Goal: Contribute content: Contribute content

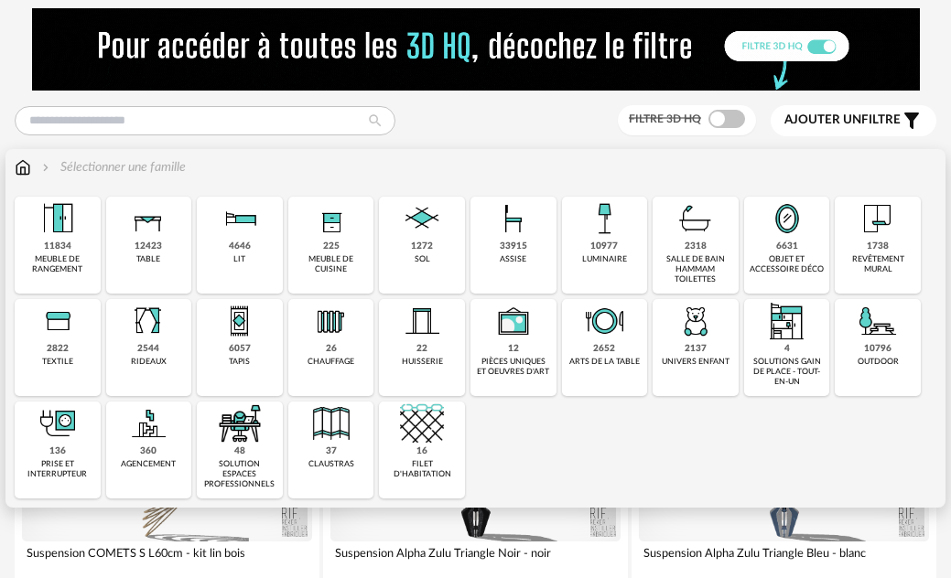
scroll to position [732, 0]
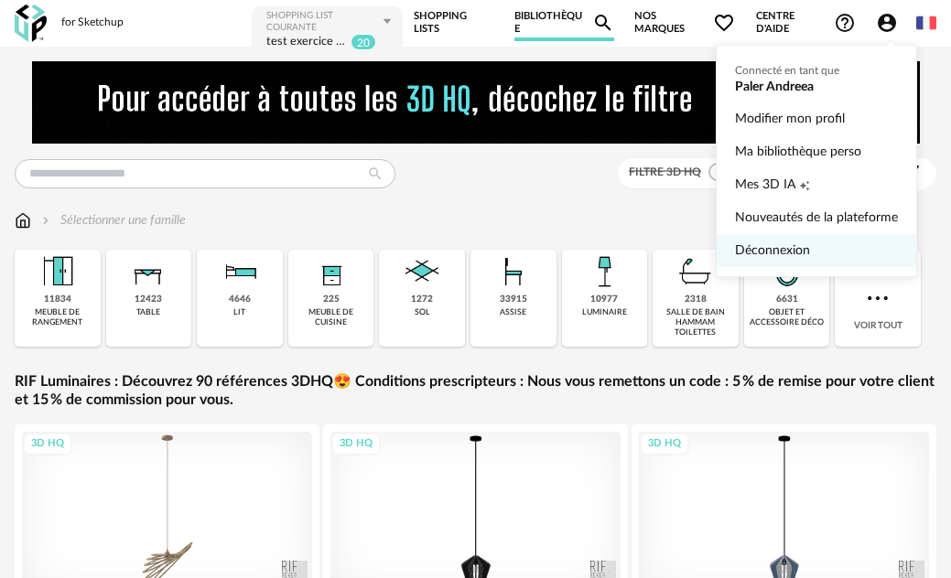
click at [789, 253] on link "Déconnexion" at bounding box center [816, 250] width 163 height 33
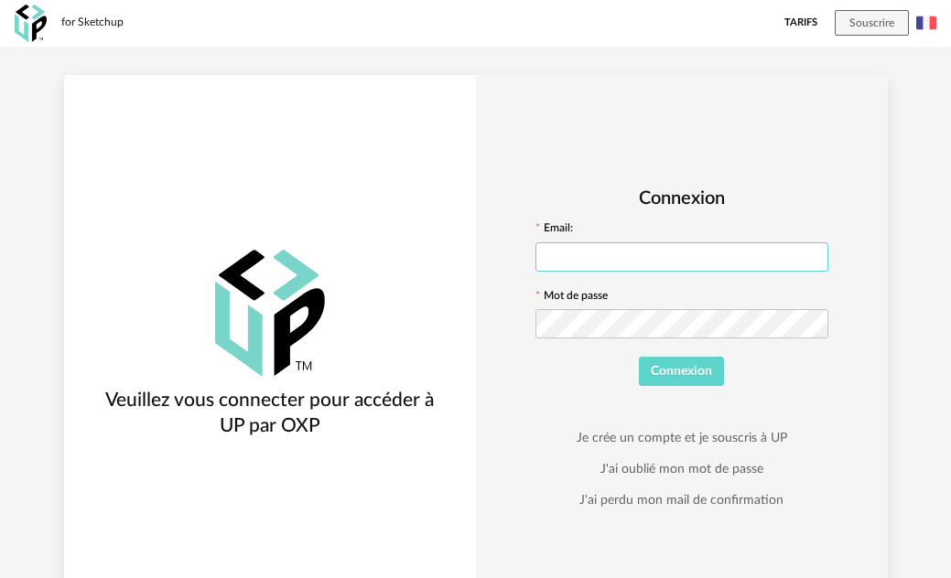
click at [804, 258] on input "text" at bounding box center [681, 256] width 293 height 29
click at [774, 336] on div at bounding box center [681, 324] width 293 height 37
click at [736, 251] on input "text" at bounding box center [681, 256] width 293 height 29
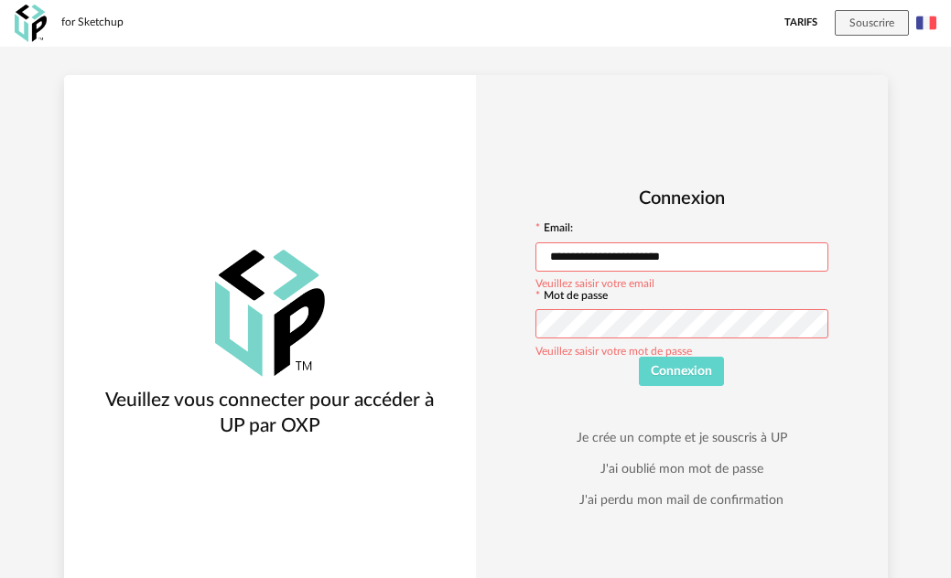
type input "**********"
click at [820, 319] on icon at bounding box center [812, 324] width 23 height 37
click at [681, 375] on span "Connexion" at bounding box center [681, 371] width 61 height 13
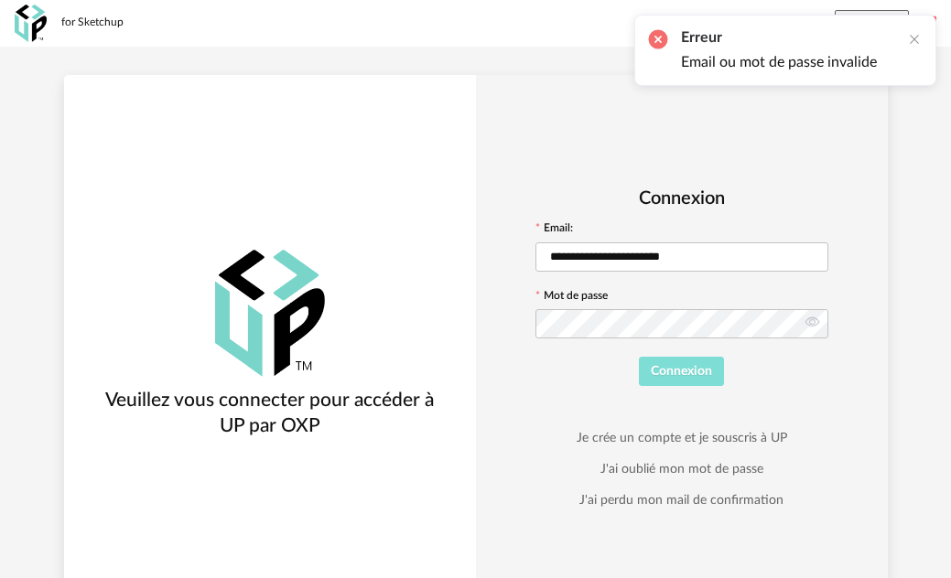
drag, startPoint x: 669, startPoint y: 366, endPoint x: 741, endPoint y: 385, distance: 74.8
click at [670, 366] on span "Connexion" at bounding box center [681, 371] width 61 height 13
click at [667, 374] on span "Connexion" at bounding box center [681, 371] width 61 height 13
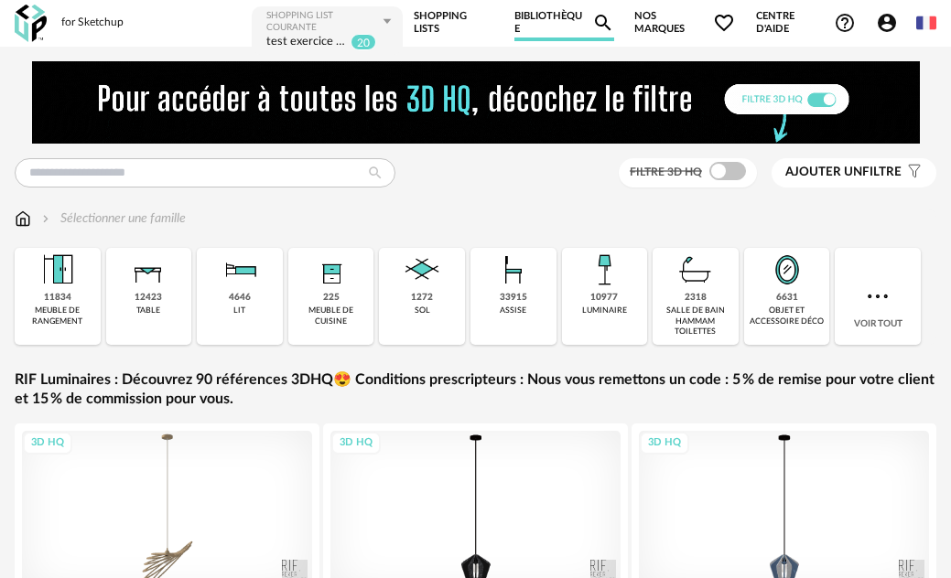
click at [892, 19] on icon "Account Circle icon" at bounding box center [886, 23] width 18 height 18
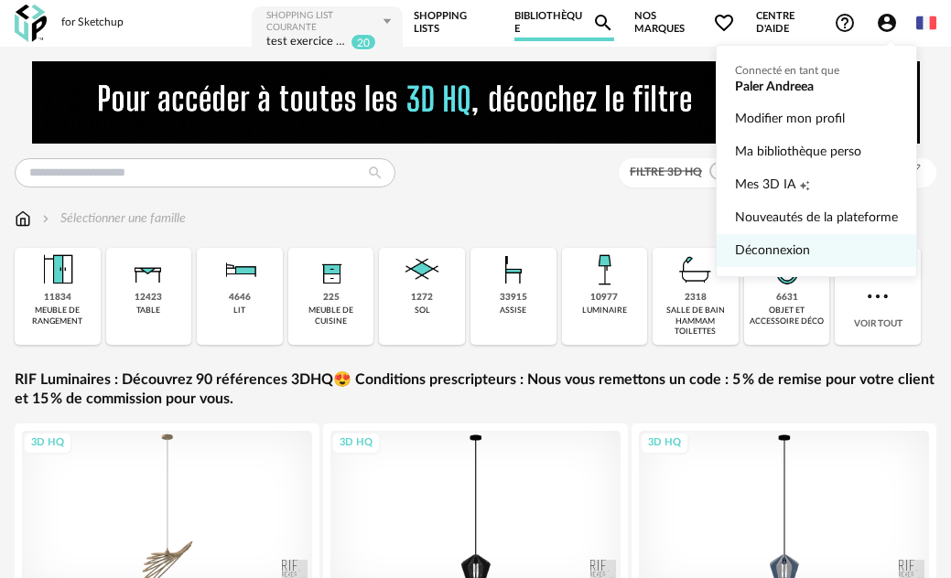
click at [750, 242] on link "Déconnexion" at bounding box center [816, 250] width 163 height 33
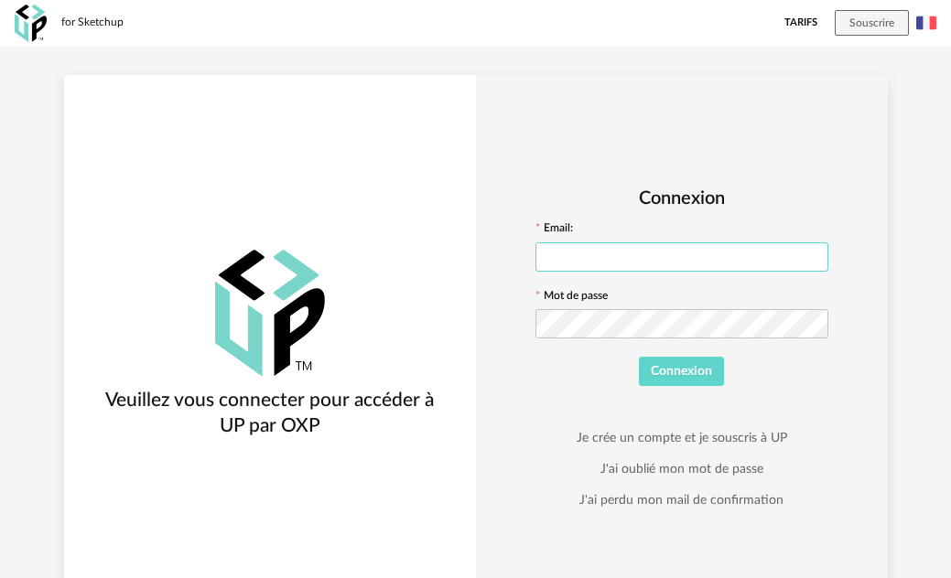
click at [745, 255] on input "text" at bounding box center [681, 256] width 293 height 29
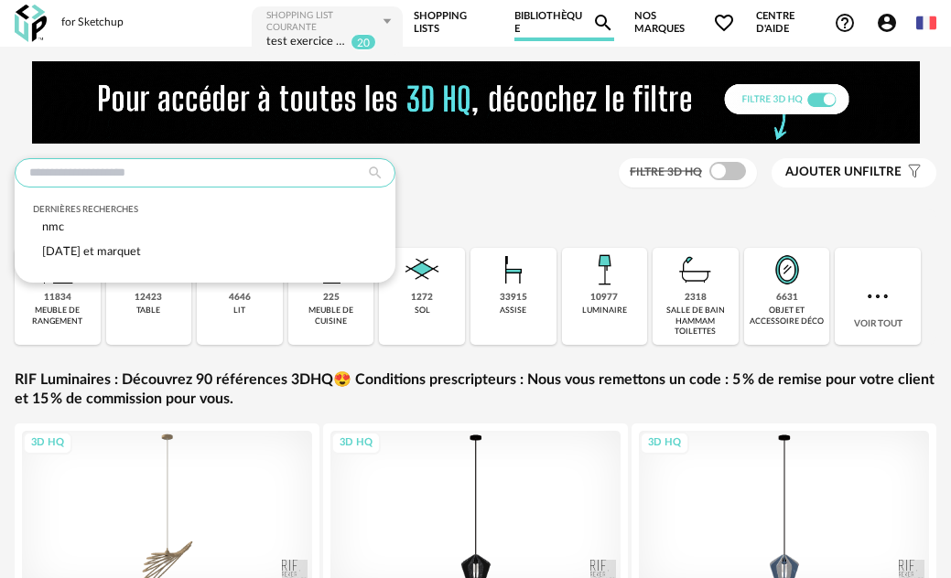
click at [303, 172] on input "text" at bounding box center [205, 172] width 381 height 29
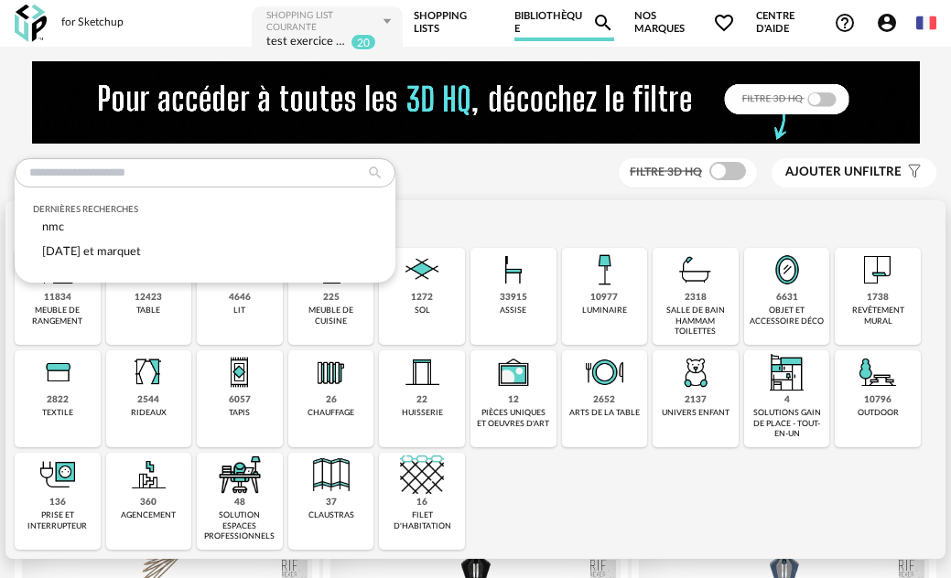
click at [152, 318] on div "12423 table" at bounding box center [149, 296] width 86 height 97
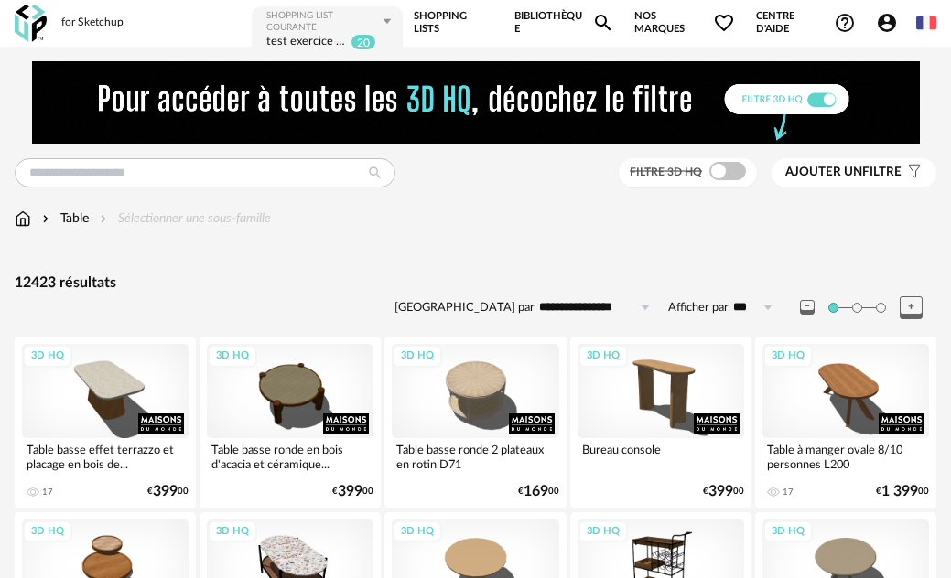
click at [865, 174] on span "Ajouter un filtre" at bounding box center [843, 173] width 116 height 16
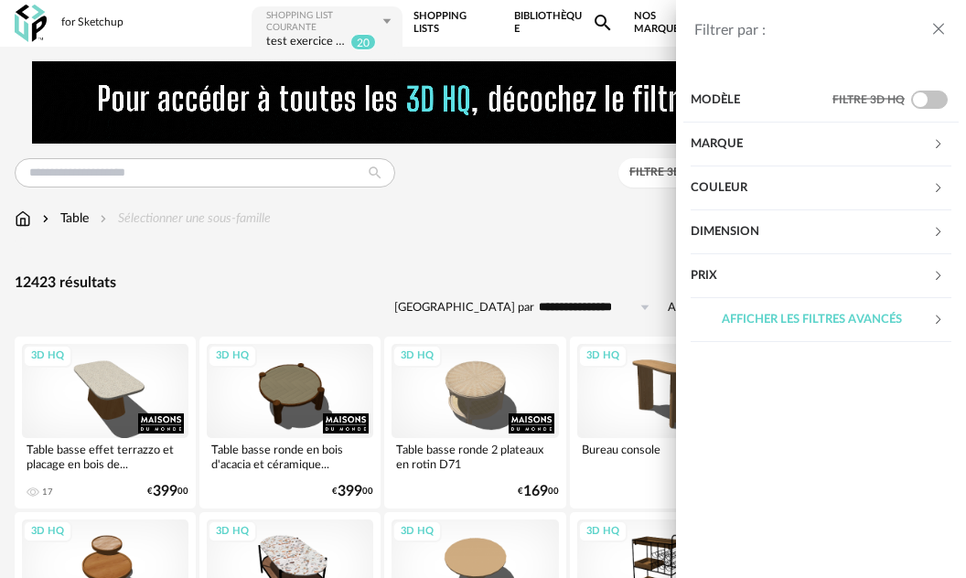
click at [931, 36] on icon "close drawer" at bounding box center [939, 29] width 18 height 18
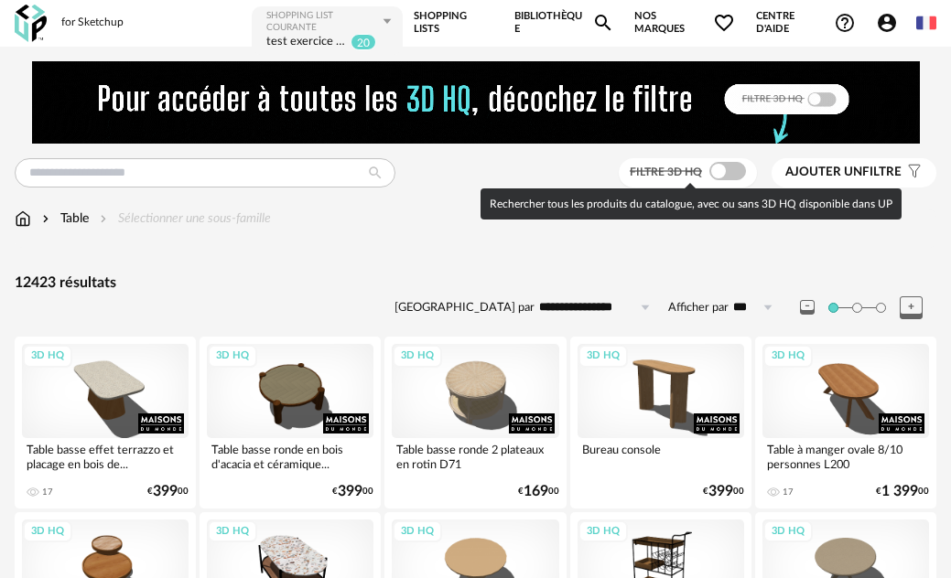
click at [733, 164] on span at bounding box center [727, 171] width 37 height 18
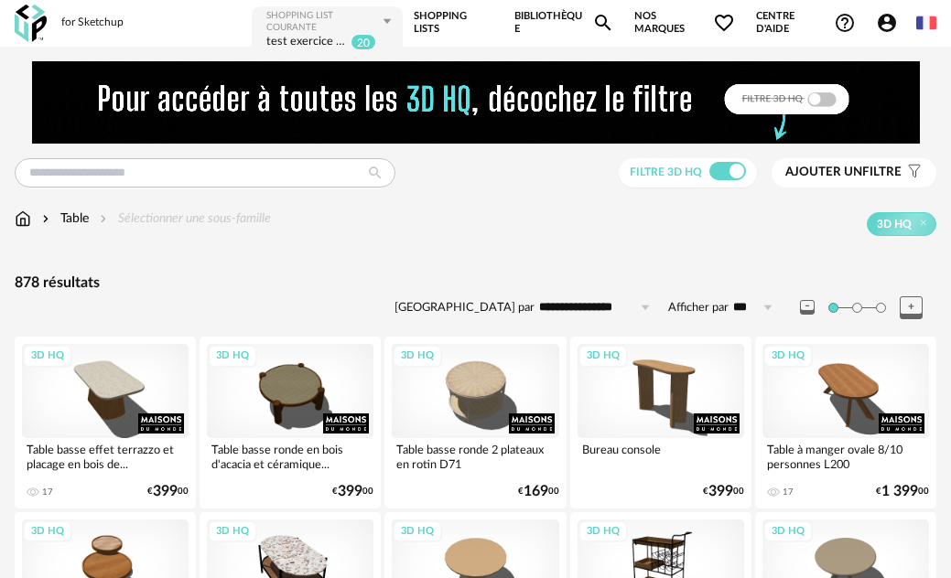
click at [645, 27] on span "Nos marques Heart Outline icon" at bounding box center [685, 23] width 102 height 37
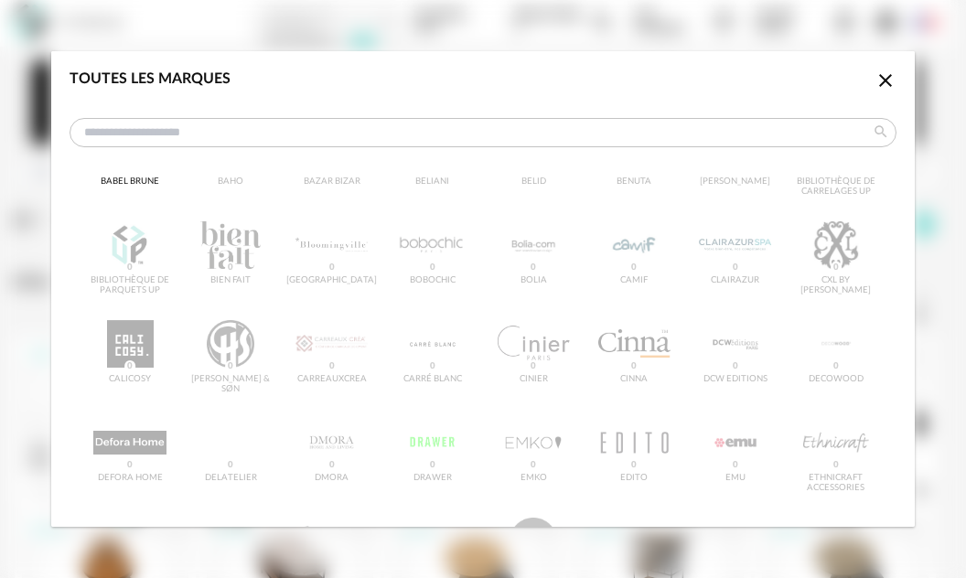
scroll to position [274, 0]
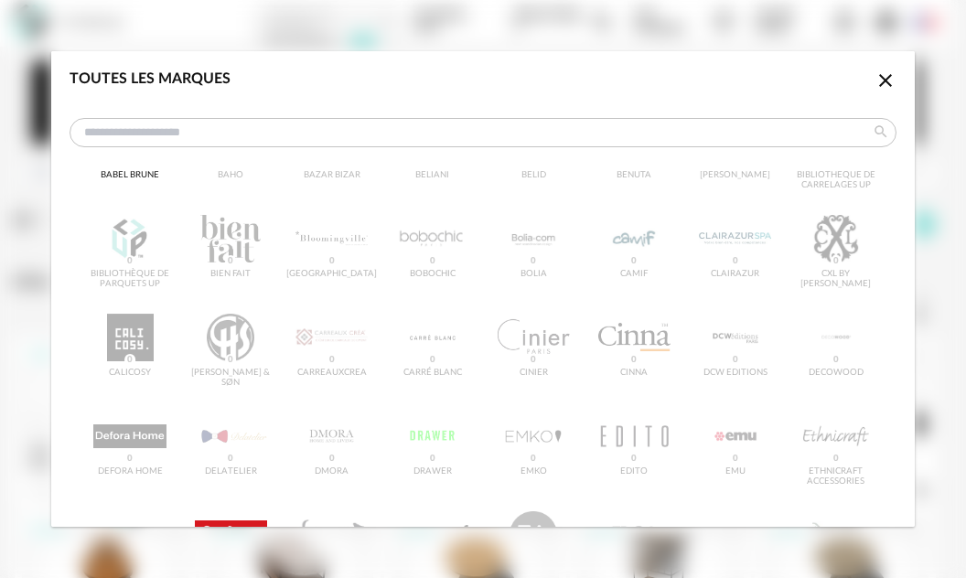
click at [875, 81] on icon "Close icon" at bounding box center [886, 81] width 22 height 22
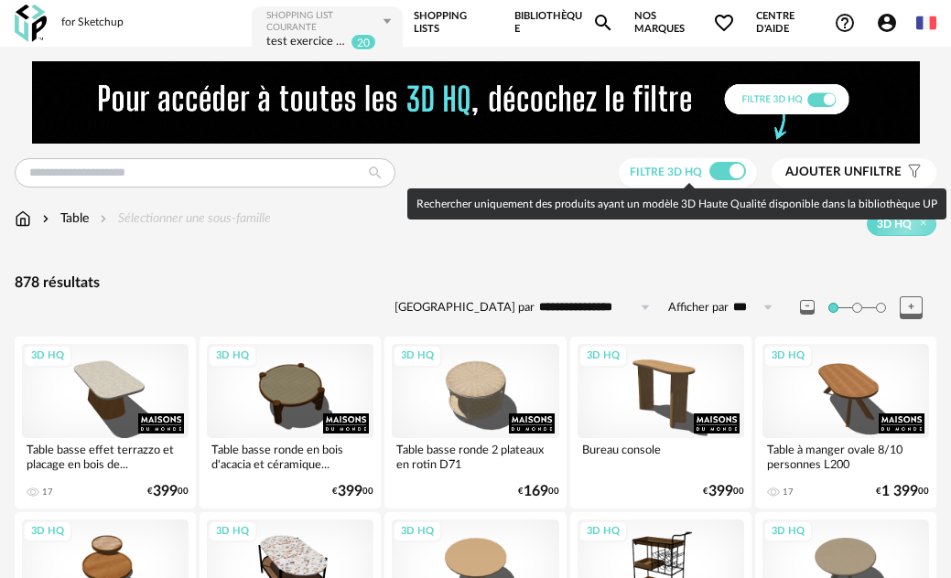
click at [722, 174] on span at bounding box center [727, 171] width 37 height 18
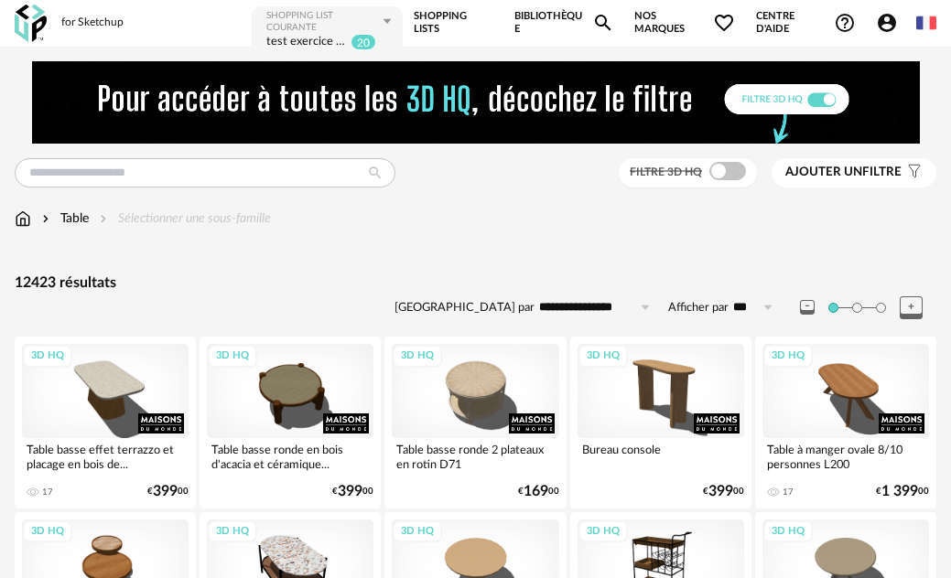
click at [647, 29] on span "Nos marques Heart Outline icon" at bounding box center [685, 23] width 102 height 37
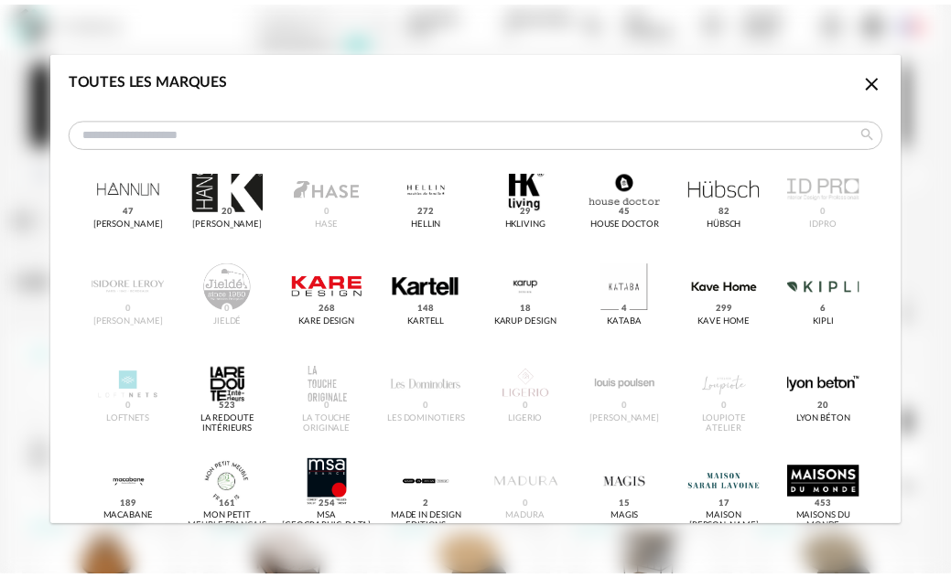
scroll to position [823, 0]
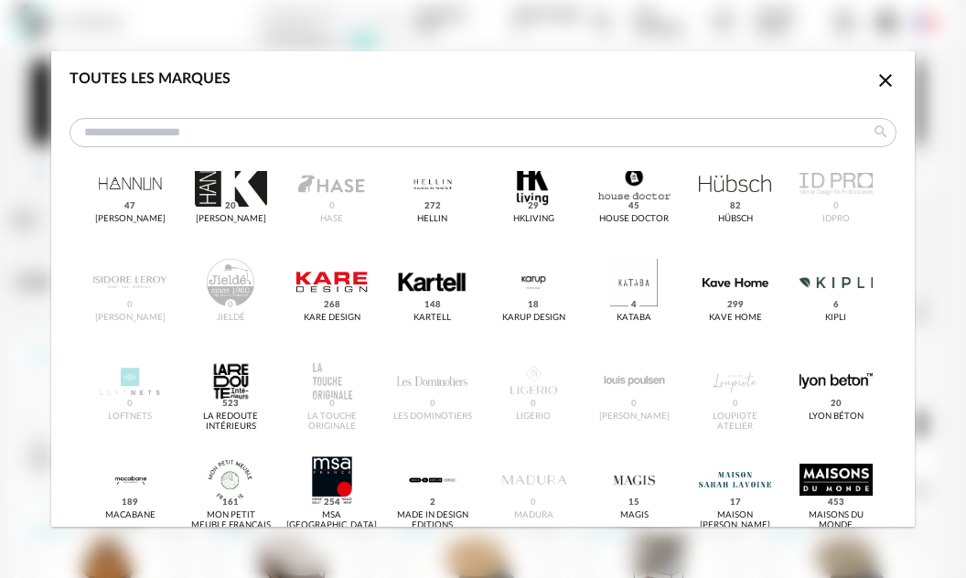
click at [879, 81] on icon "Close icon" at bounding box center [885, 80] width 13 height 13
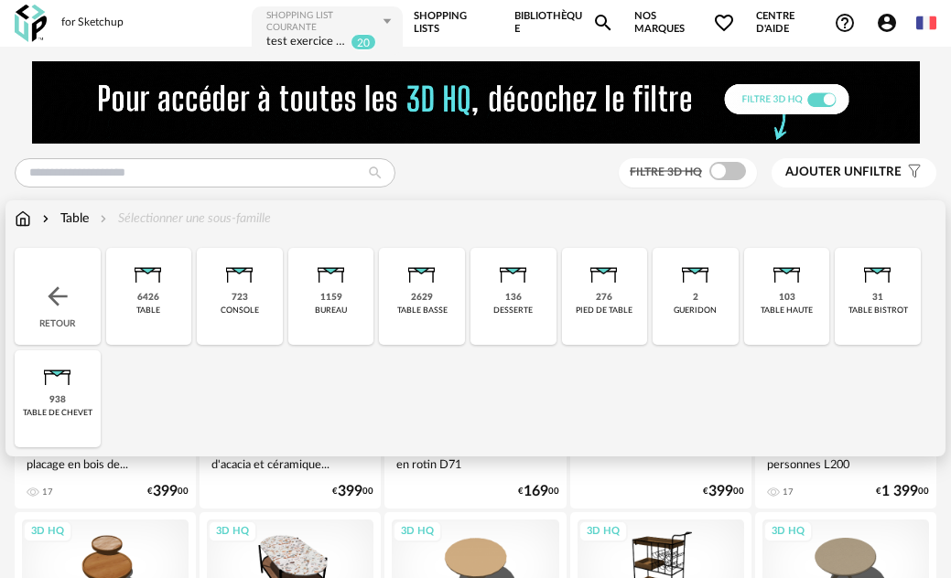
click at [18, 221] on img at bounding box center [23, 219] width 16 height 18
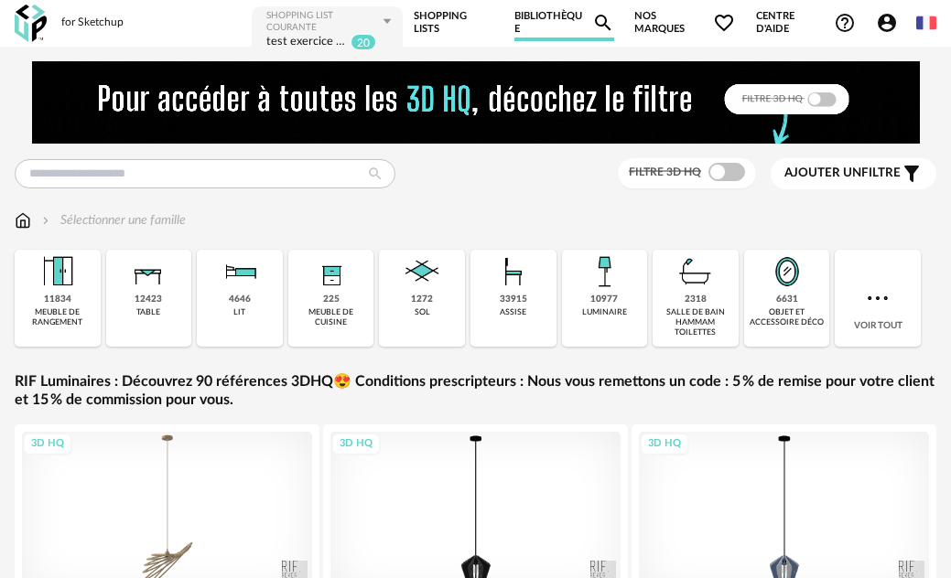
click at [654, 21] on span "Nos marques Heart Outline icon" at bounding box center [685, 23] width 102 height 37
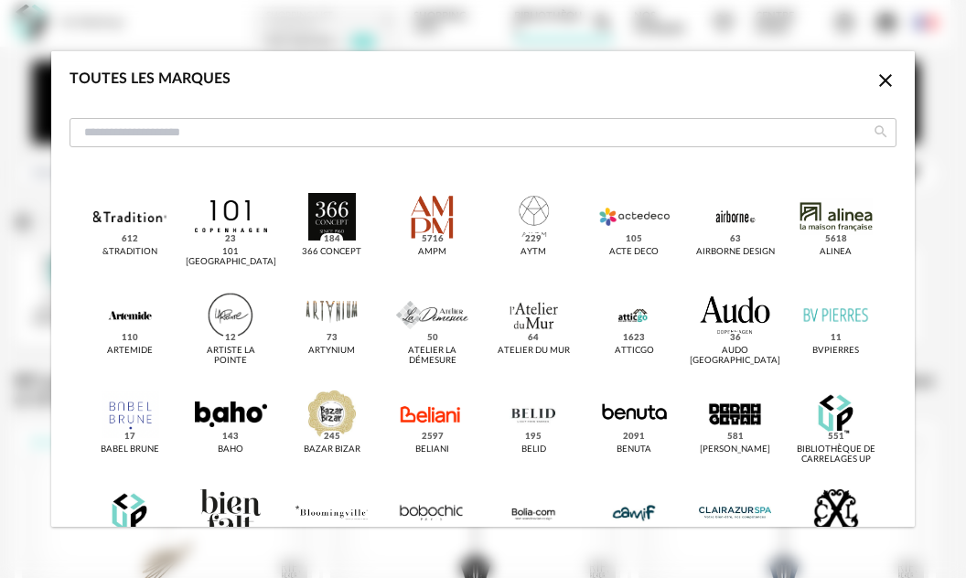
click at [875, 89] on icon "Close icon" at bounding box center [886, 81] width 22 height 22
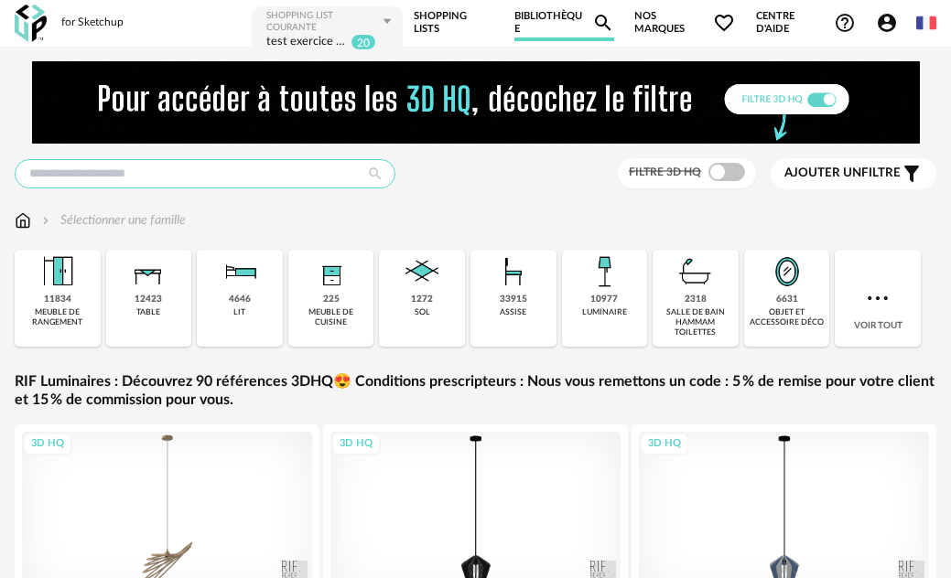
click at [198, 174] on input "text" at bounding box center [205, 173] width 381 height 29
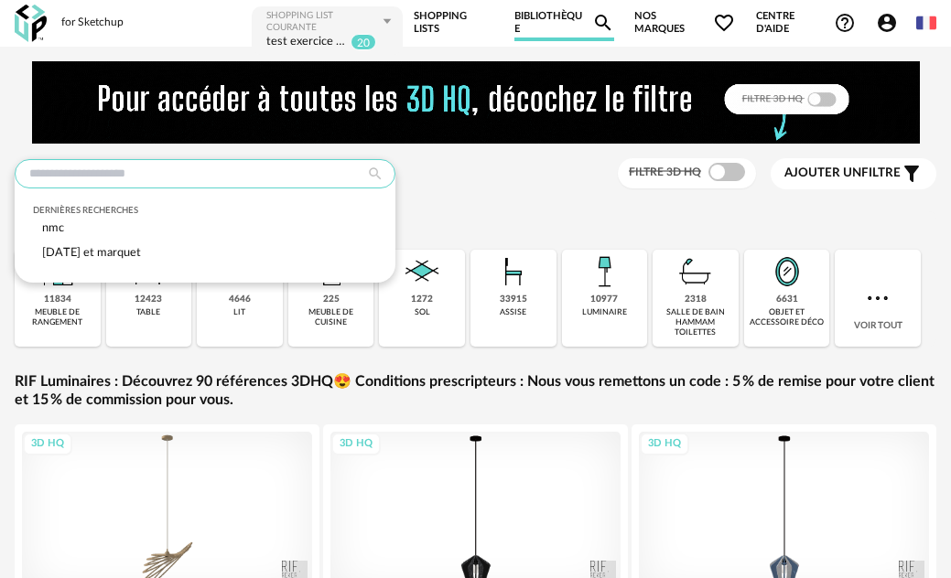
click at [198, 174] on input "text" at bounding box center [205, 173] width 381 height 29
click at [473, 177] on div "Dernières recherches nmc noel et marquet Filtre 3D HQ Ajouter un filtre s Filte…" at bounding box center [475, 173] width 921 height 31
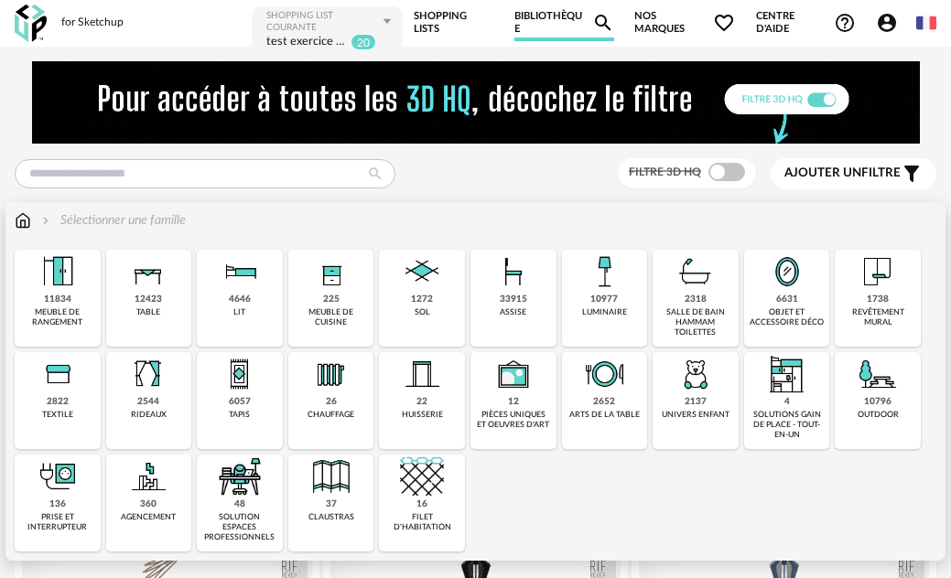
click at [358, 344] on div "225 meuble de cuisine" at bounding box center [331, 298] width 86 height 97
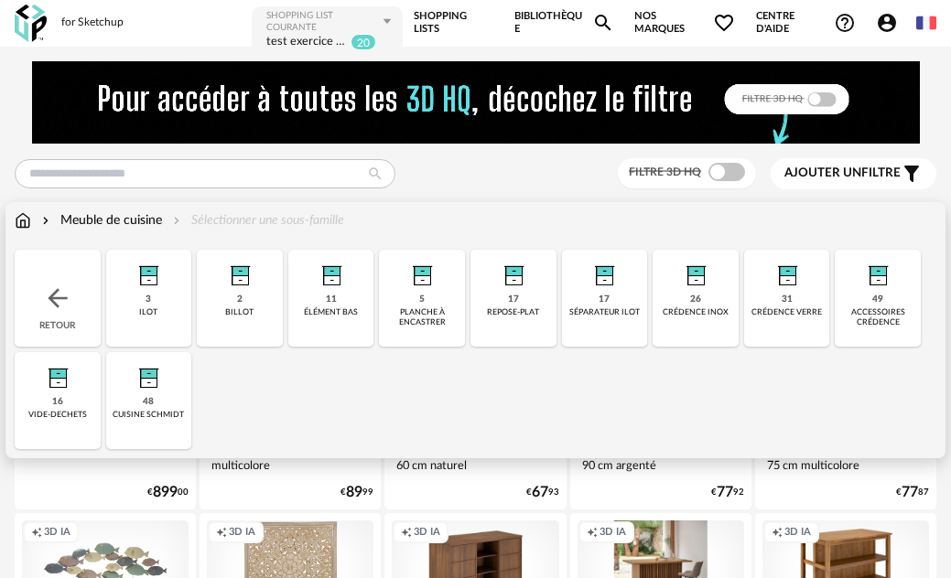
click at [164, 410] on div "cuisine schmidt" at bounding box center [148, 415] width 71 height 10
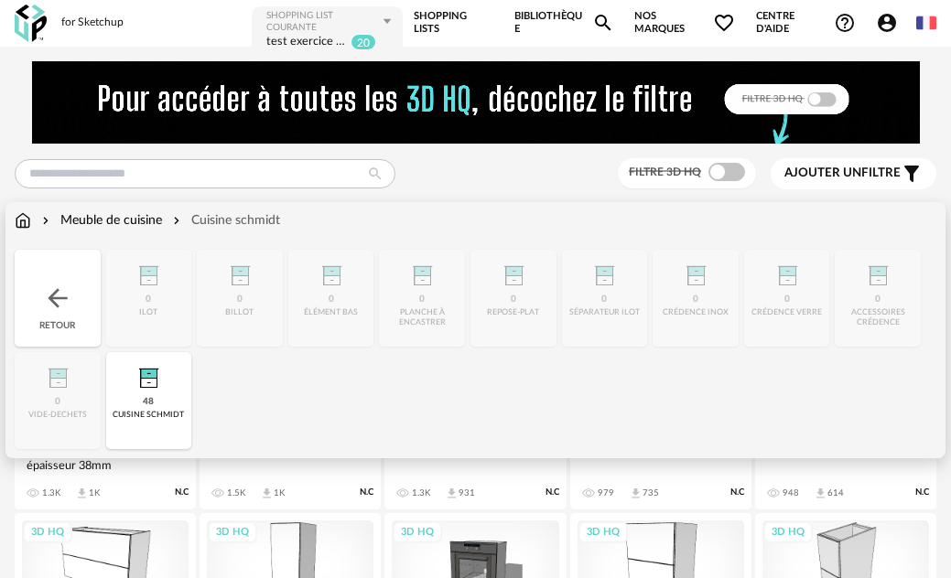
click at [115, 222] on div "Meuble de cuisine" at bounding box center [100, 220] width 124 height 18
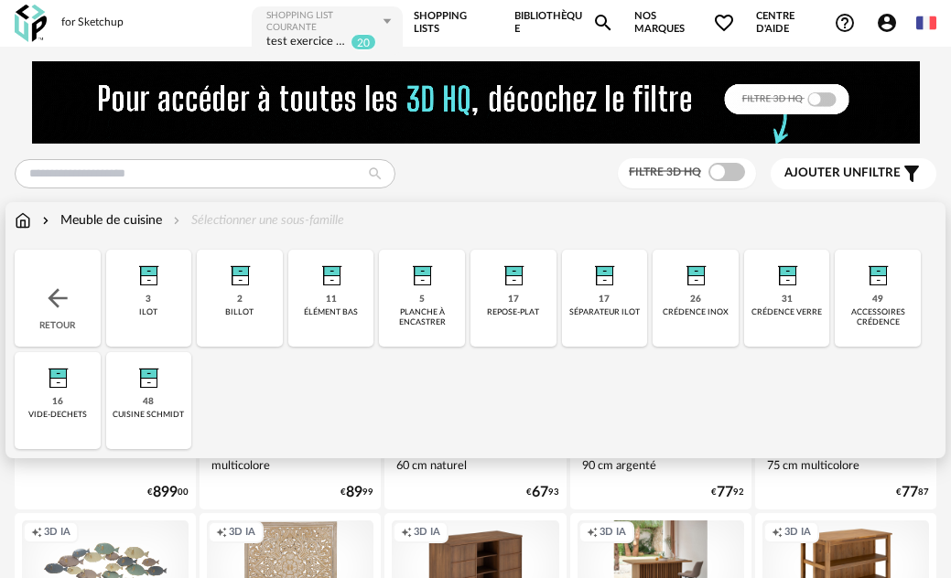
click at [24, 215] on img at bounding box center [23, 220] width 16 height 18
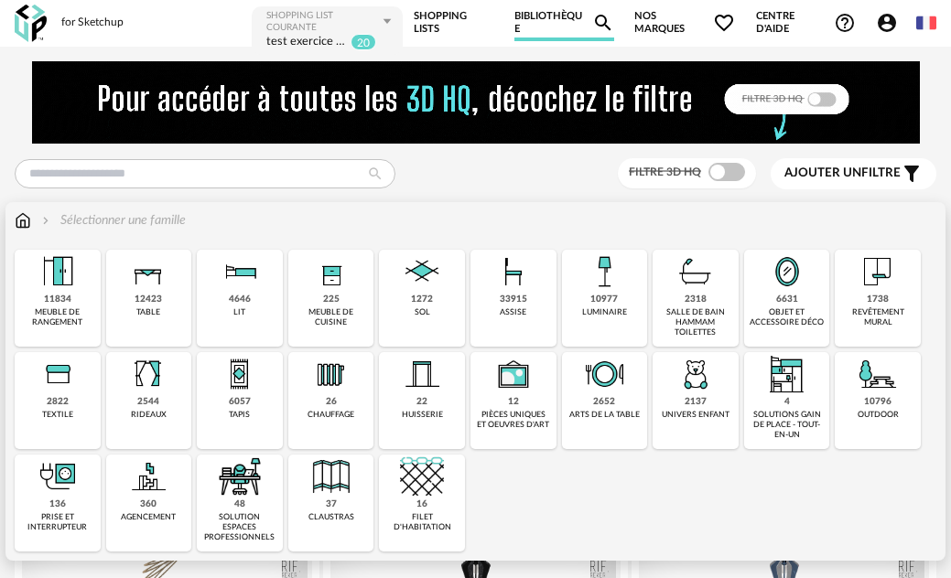
click at [897, 23] on icon "Account Circle icon" at bounding box center [887, 23] width 22 height 22
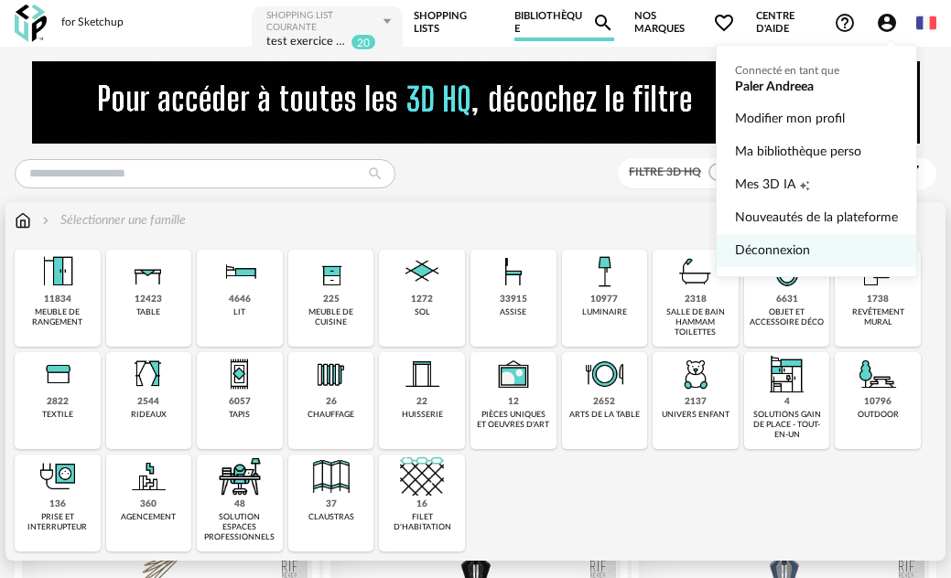
click at [817, 251] on link "Déconnexion" at bounding box center [816, 250] width 163 height 33
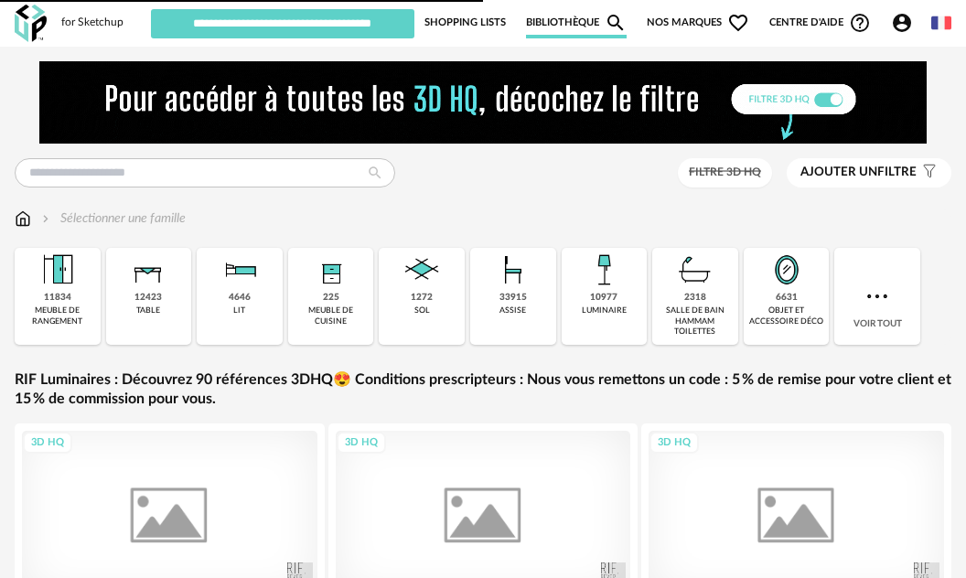
type input "**********"
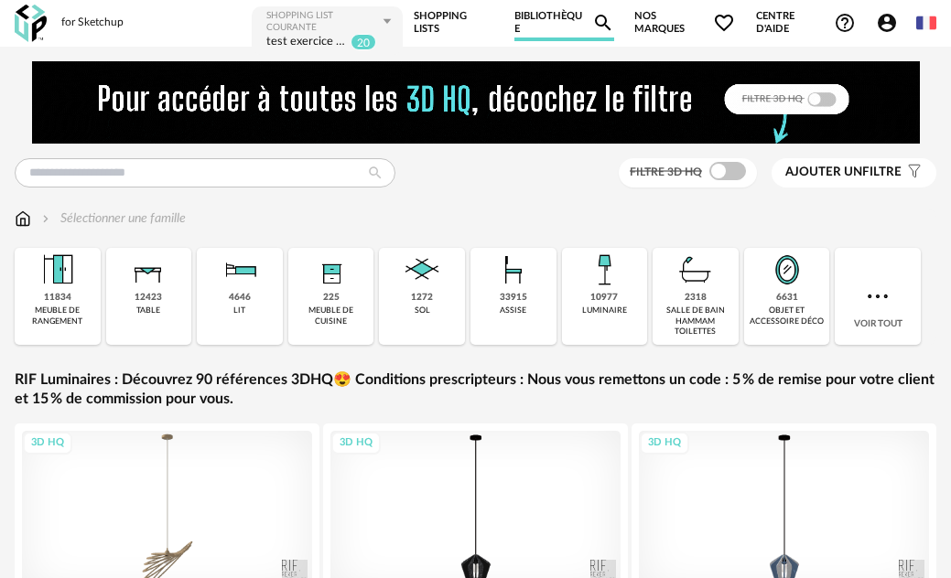
click at [656, 37] on span "Nos marques Heart Outline icon" at bounding box center [685, 23] width 102 height 37
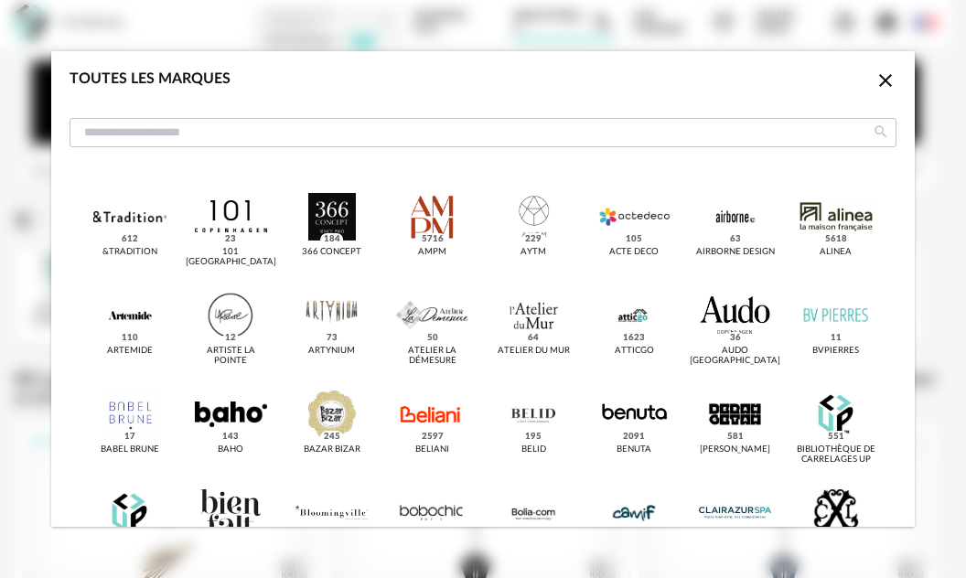
click at [875, 81] on icon "Close icon" at bounding box center [886, 81] width 22 height 22
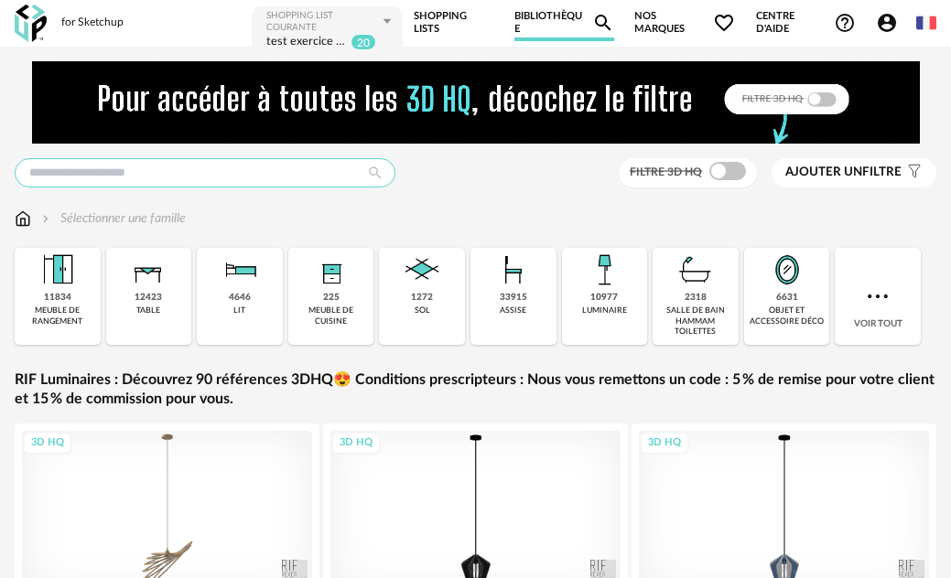
click at [202, 180] on input "text" at bounding box center [205, 172] width 381 height 29
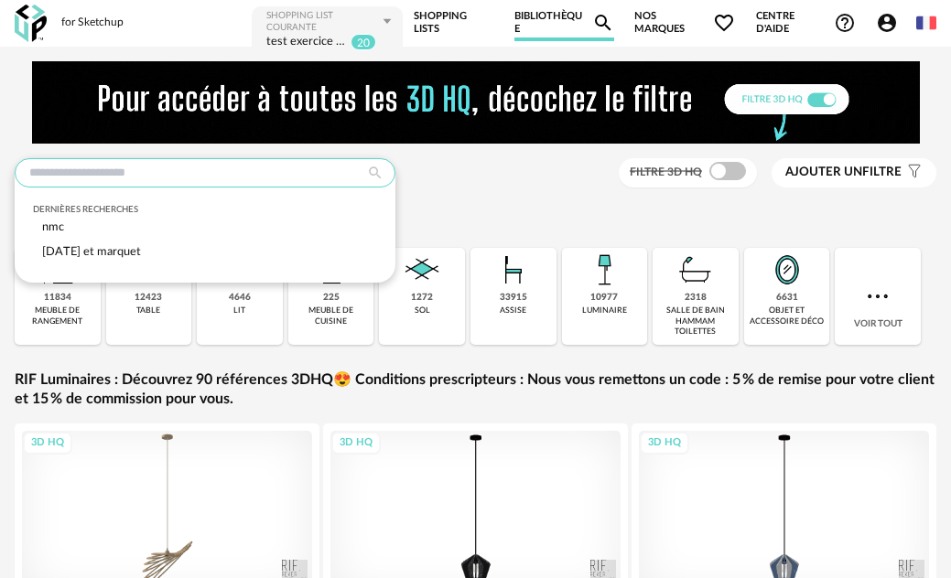
click at [202, 180] on input "text" at bounding box center [205, 172] width 381 height 29
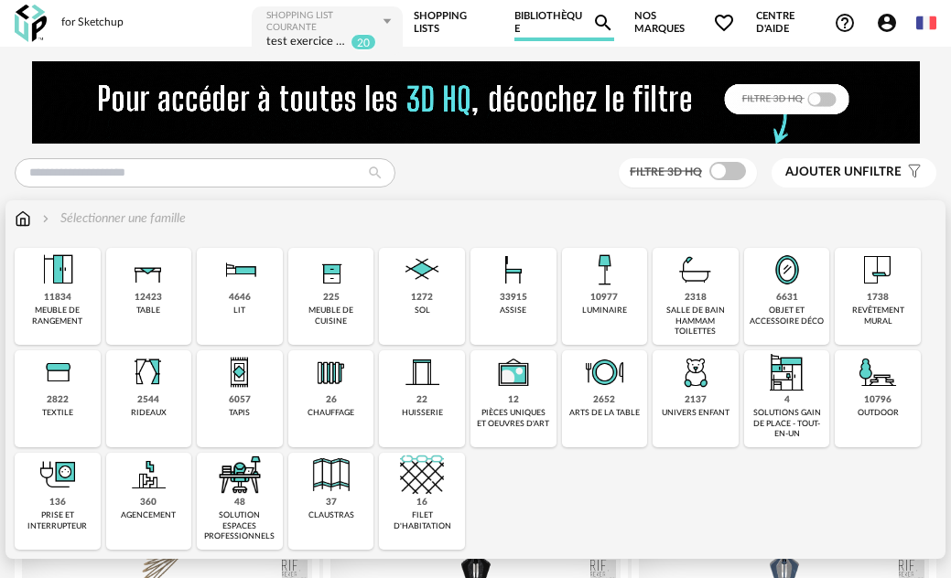
click at [523, 318] on div "33915 assise" at bounding box center [513, 296] width 86 height 97
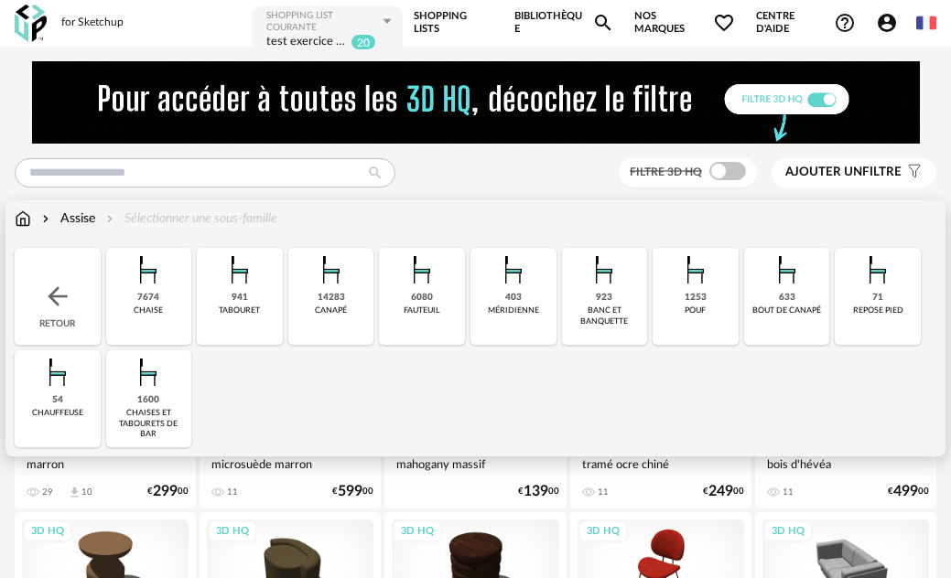
click at [72, 217] on div "Assise" at bounding box center [66, 219] width 57 height 18
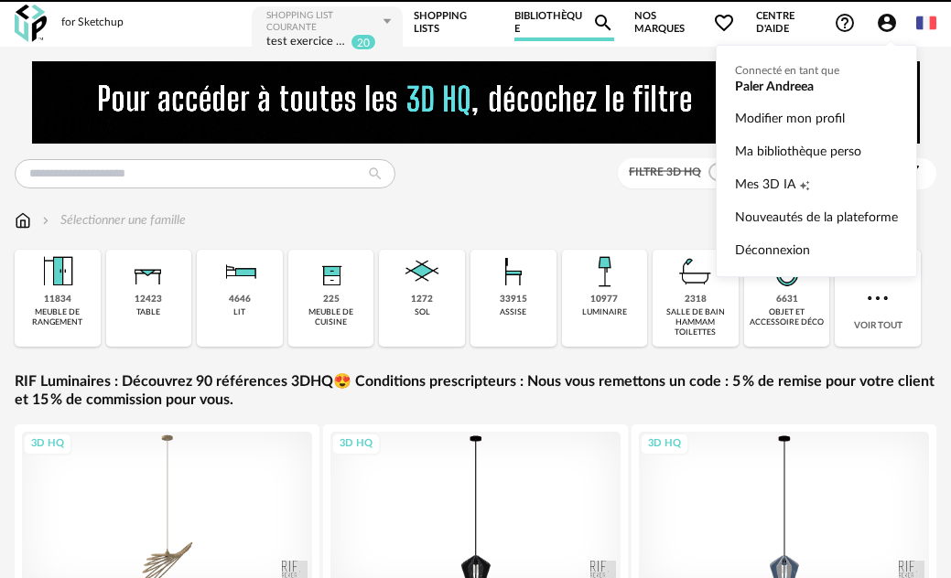
click at [894, 18] on icon "Account Circle icon" at bounding box center [886, 23] width 18 height 18
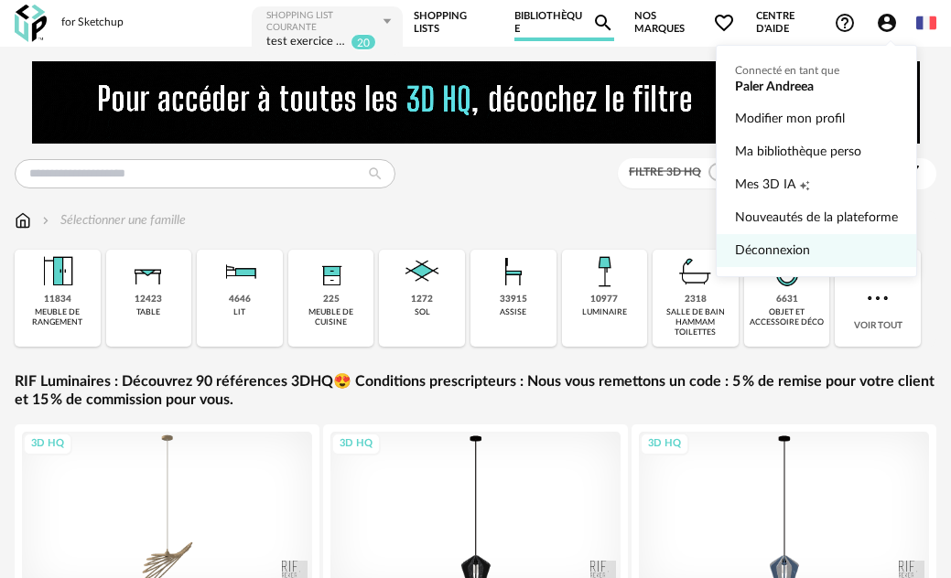
click at [834, 250] on link "Déconnexion" at bounding box center [816, 250] width 163 height 33
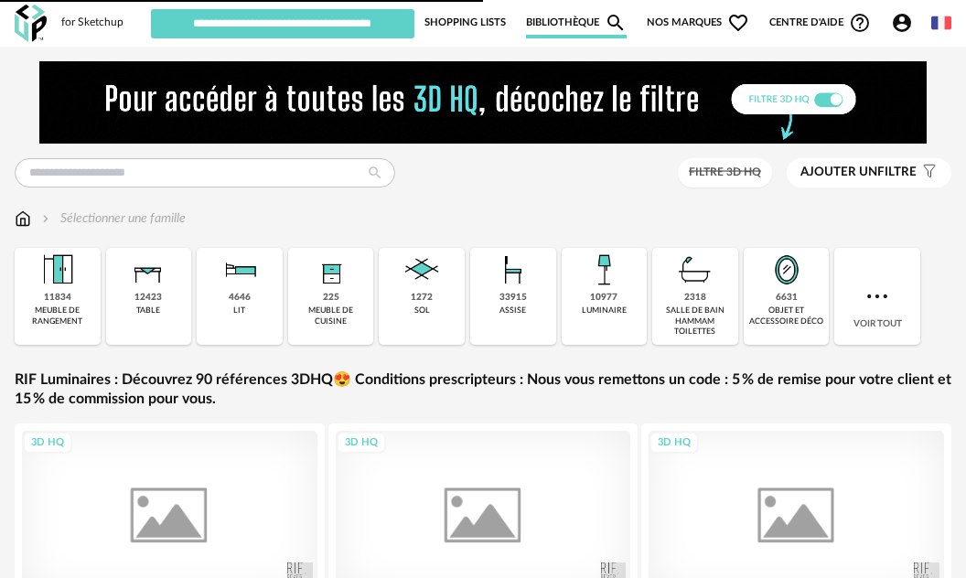
type input "**********"
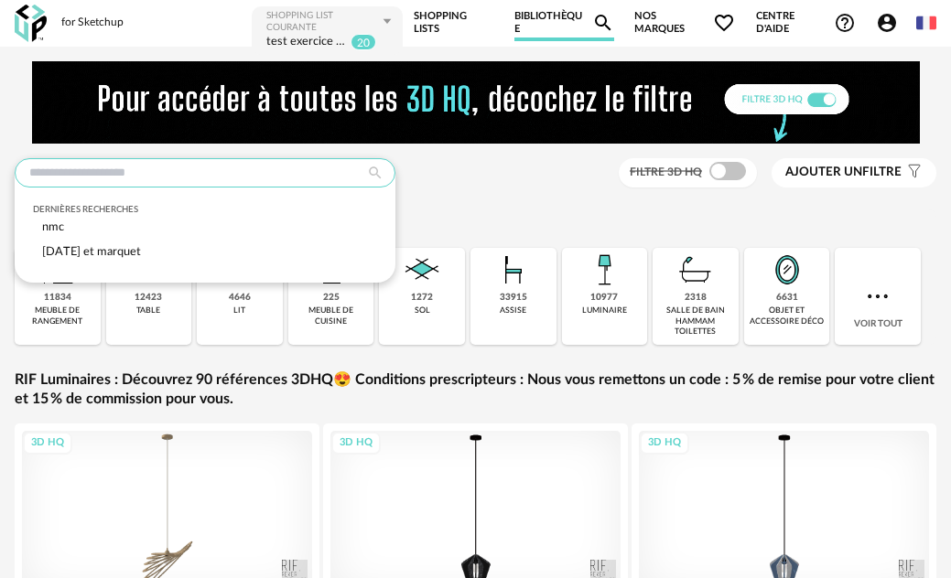
click at [218, 168] on input "text" at bounding box center [205, 172] width 381 height 29
click at [655, 10] on span "Nos marques Heart Outline icon" at bounding box center [685, 23] width 102 height 37
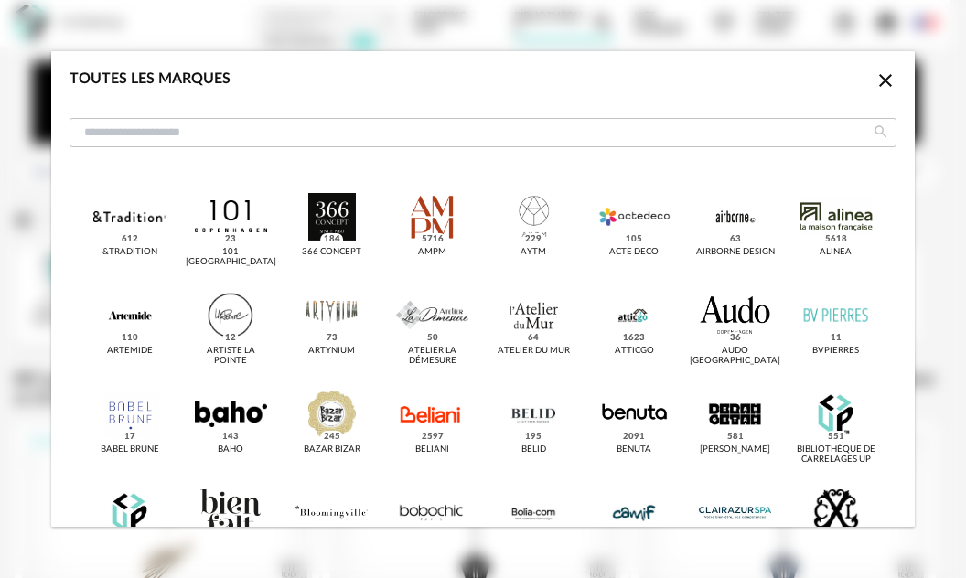
click at [876, 77] on icon "Close icon" at bounding box center [886, 81] width 22 height 22
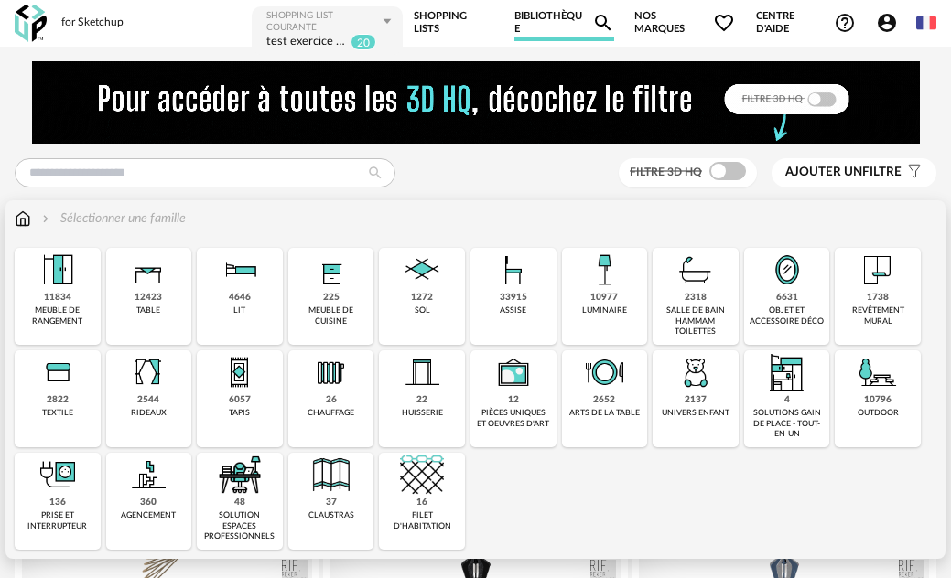
click at [158, 314] on div "table" at bounding box center [148, 311] width 24 height 10
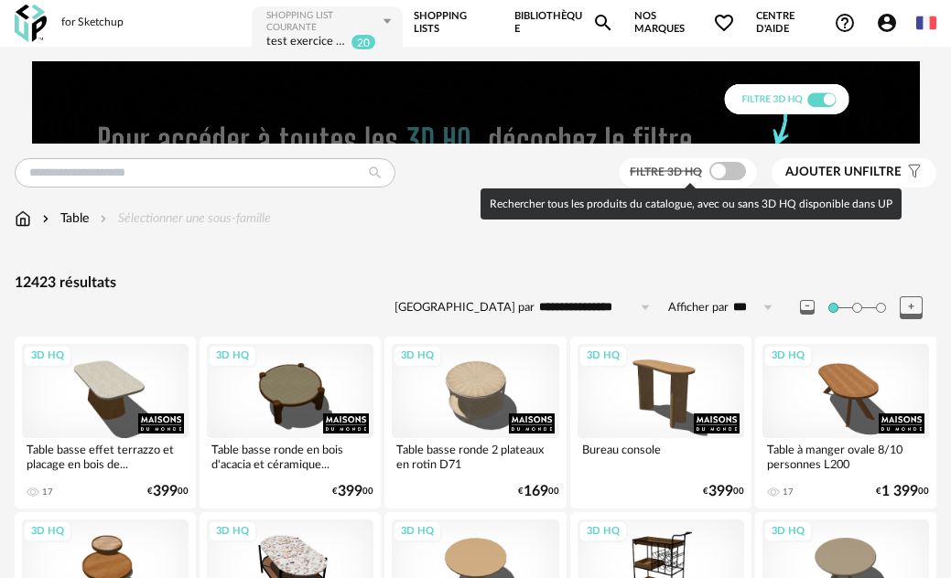
click at [737, 167] on span at bounding box center [727, 171] width 37 height 18
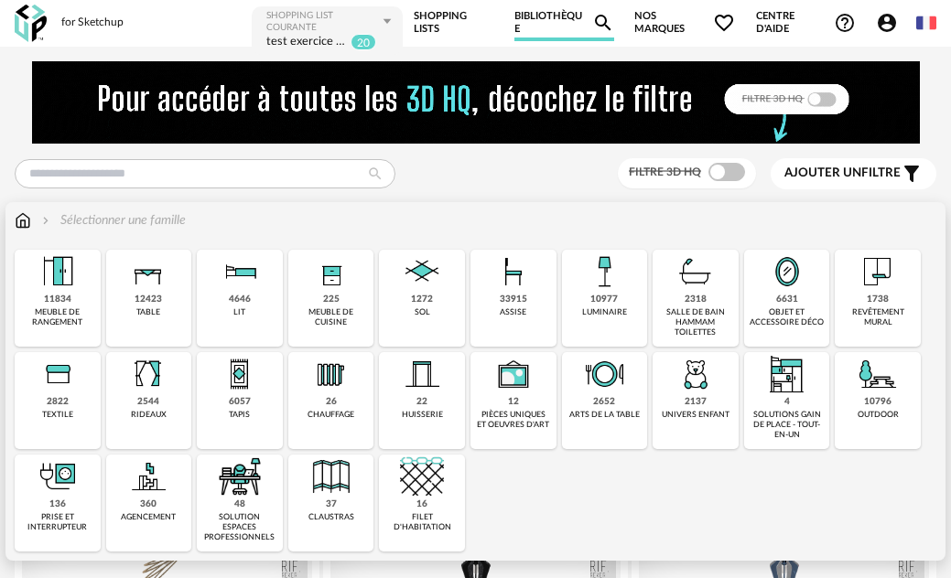
click at [878, 317] on div "revêtement mural" at bounding box center [877, 317] width 75 height 21
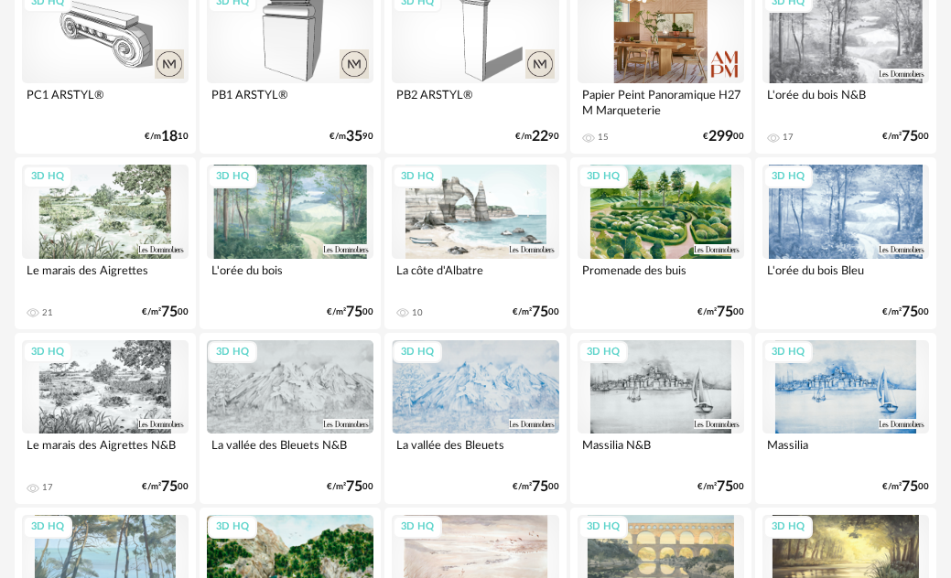
scroll to position [2287, 0]
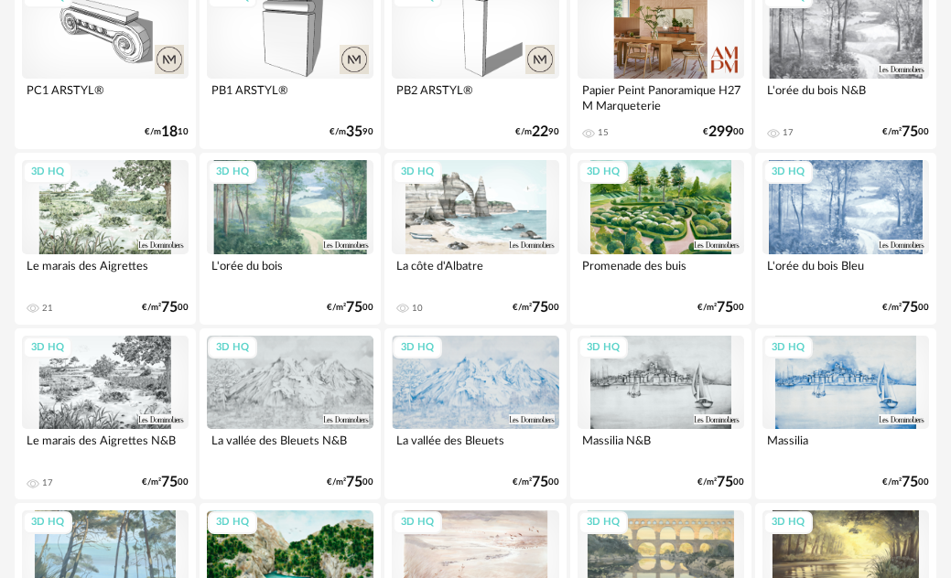
click at [139, 384] on div "3D HQ" at bounding box center [105, 382] width 167 height 93
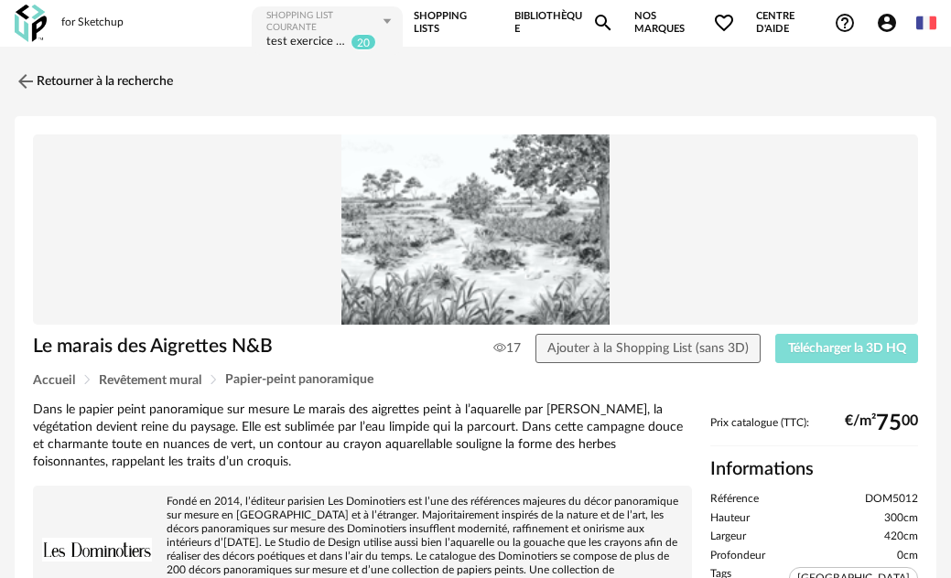
click at [873, 357] on button "Télécharger la 3D HQ" at bounding box center [846, 348] width 143 height 29
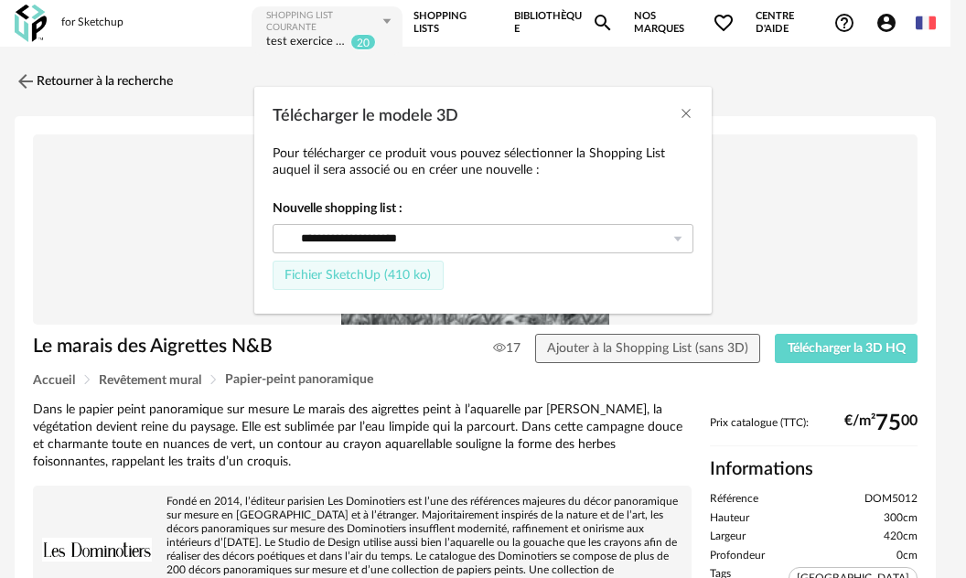
click at [371, 271] on span "Fichier SketchUp (410 ko)" at bounding box center [358, 275] width 146 height 13
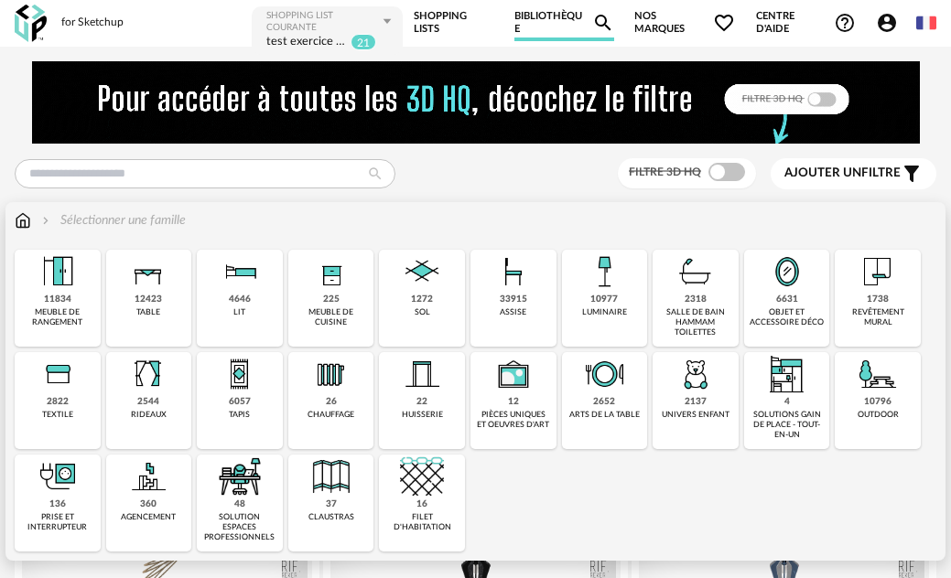
click at [515, 279] on img at bounding box center [513, 272] width 44 height 44
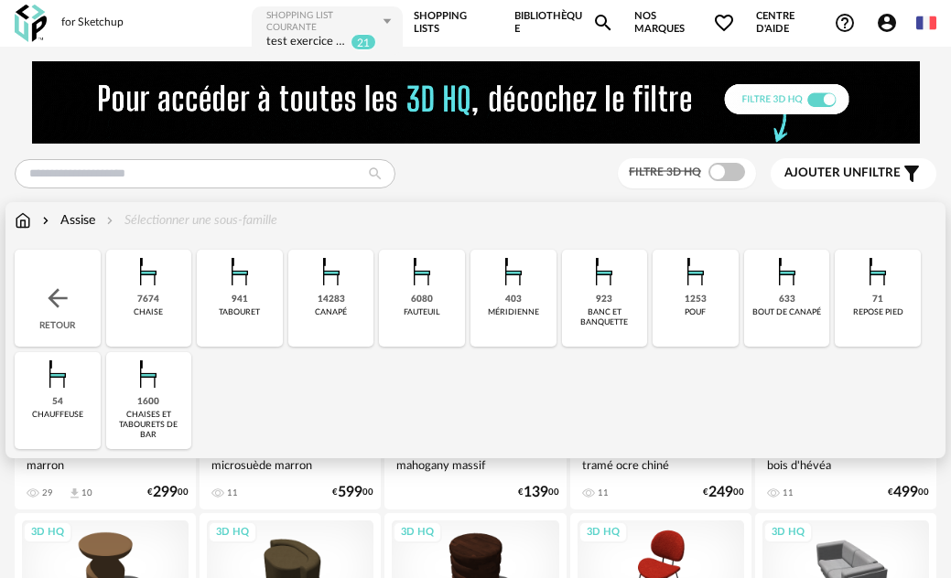
click at [132, 315] on div "7674 [GEOGRAPHIC_DATA]" at bounding box center [149, 298] width 86 height 97
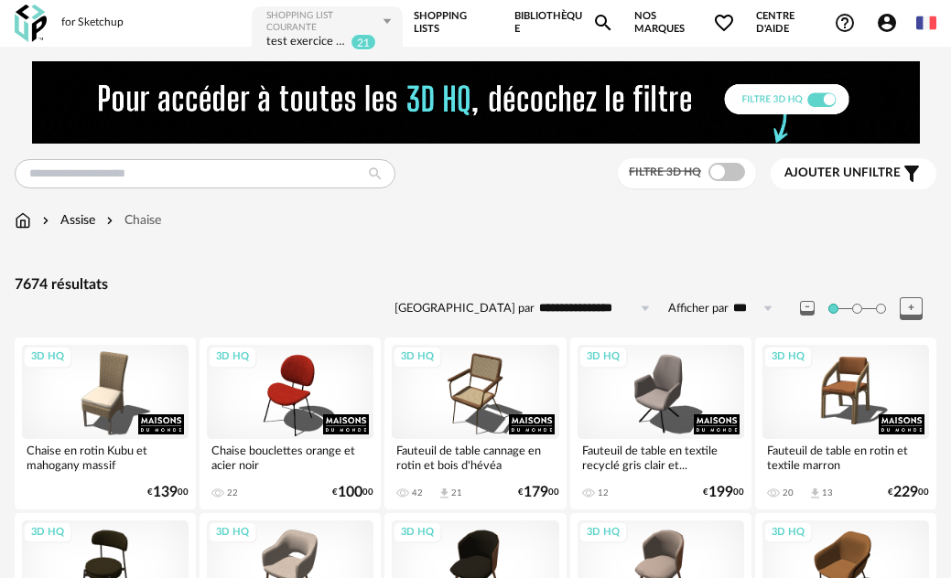
click at [867, 175] on span "Ajouter un filtre" at bounding box center [842, 174] width 116 height 16
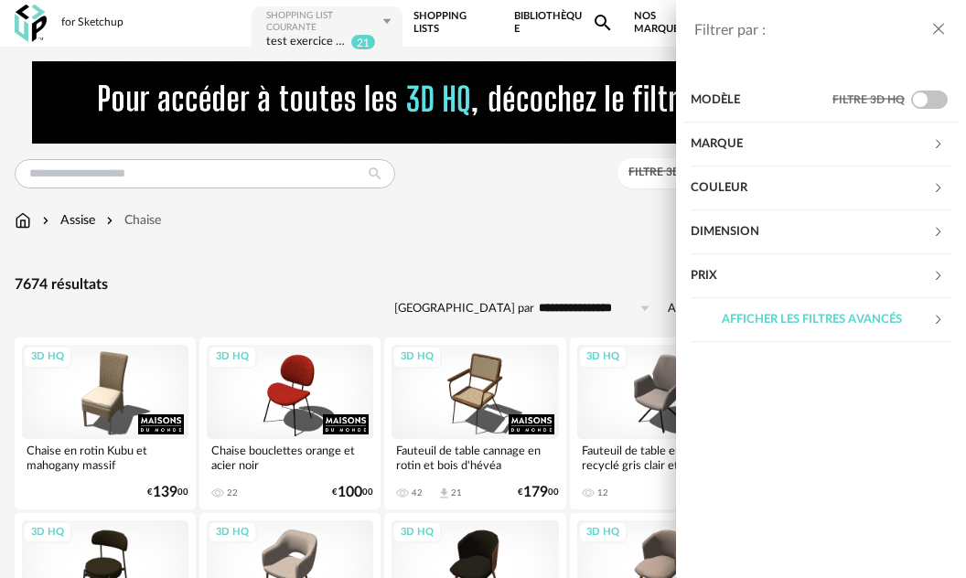
click at [544, 227] on div "Filtrer par : Modèle Filtre 3D HQ Marque &tradition 89 101 Copenhagen 0 366 Con…" at bounding box center [483, 289] width 966 height 578
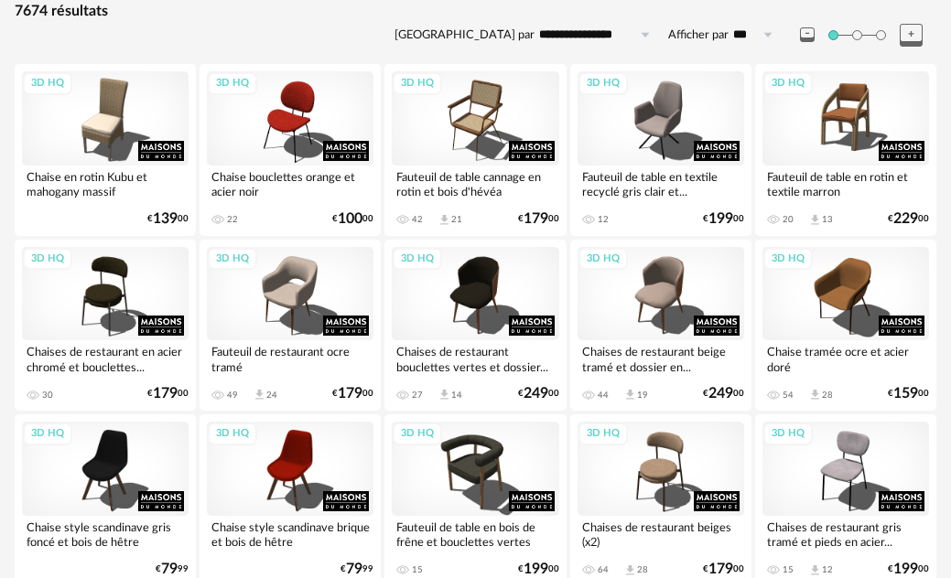
scroll to position [274, 0]
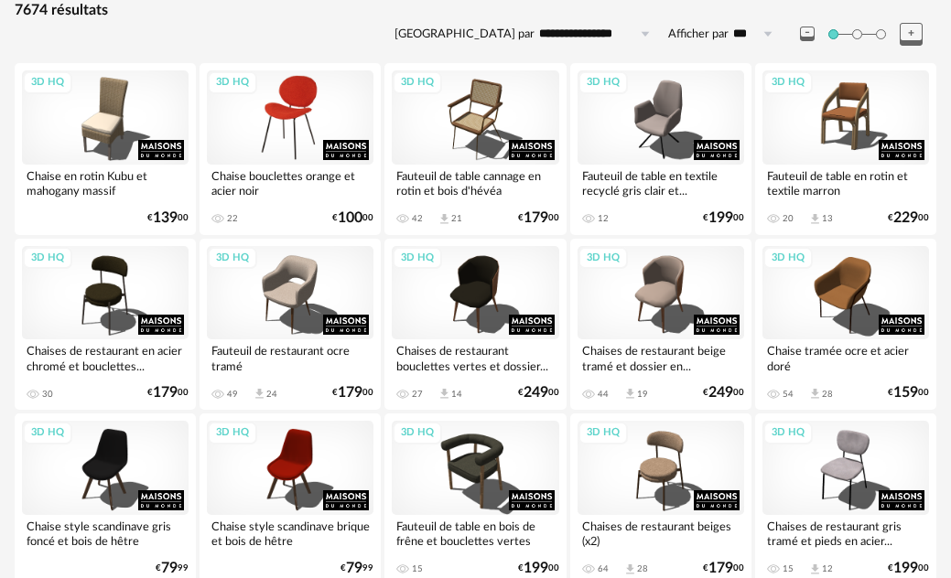
click at [288, 130] on div "3D HQ" at bounding box center [290, 116] width 167 height 93
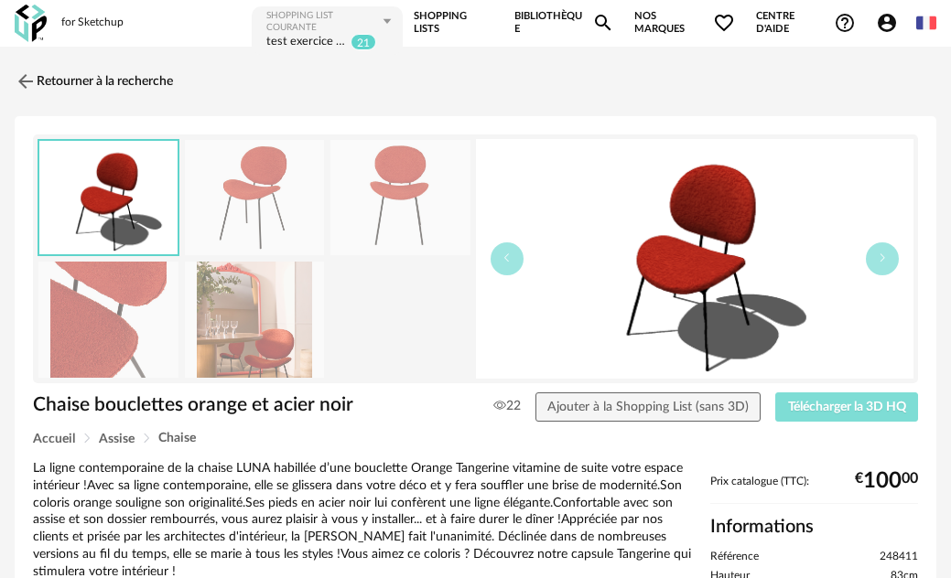
click at [867, 411] on span "Télécharger la 3D HQ" at bounding box center [847, 407] width 118 height 13
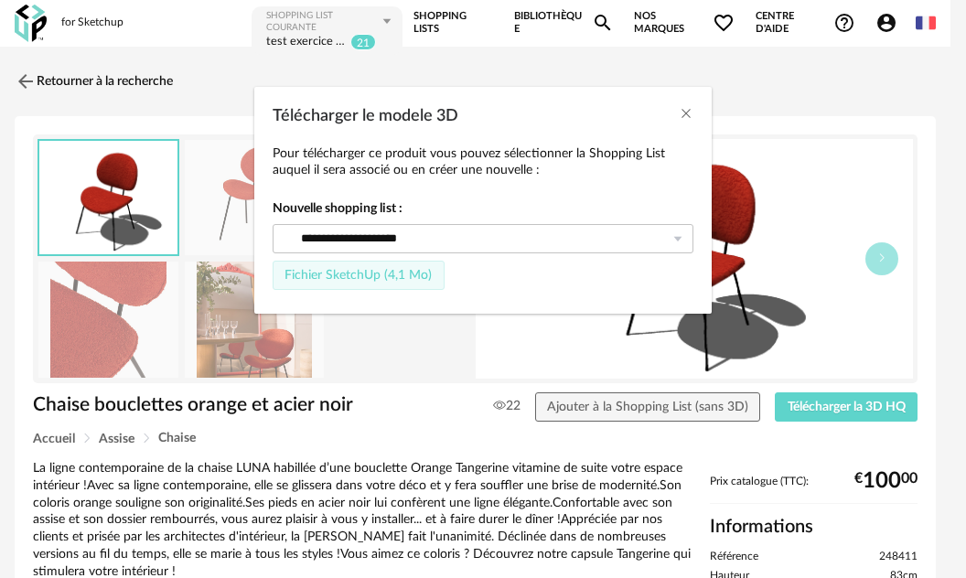
click at [376, 278] on span "Fichier SketchUp (4,1 Mo)" at bounding box center [358, 275] width 147 height 13
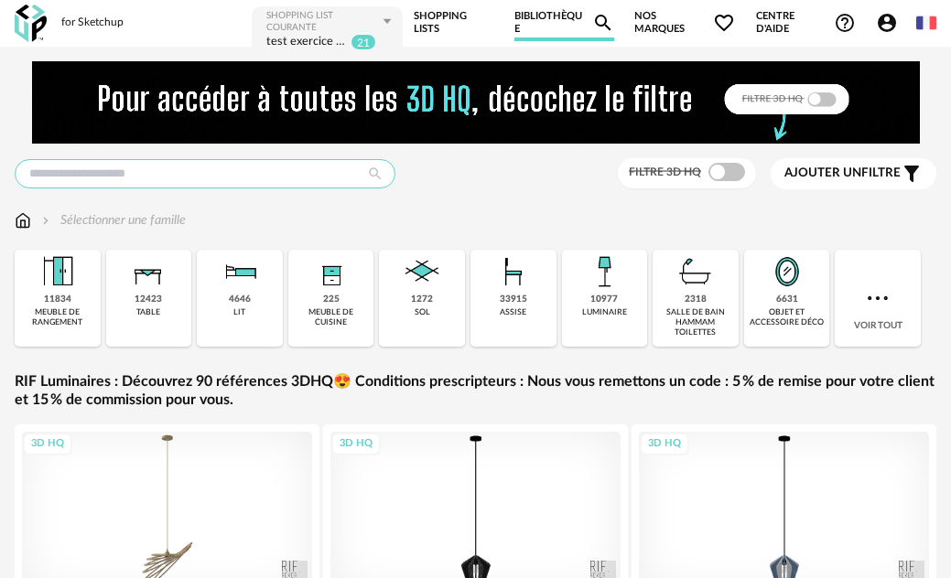
click at [61, 177] on input "text" at bounding box center [205, 173] width 381 height 29
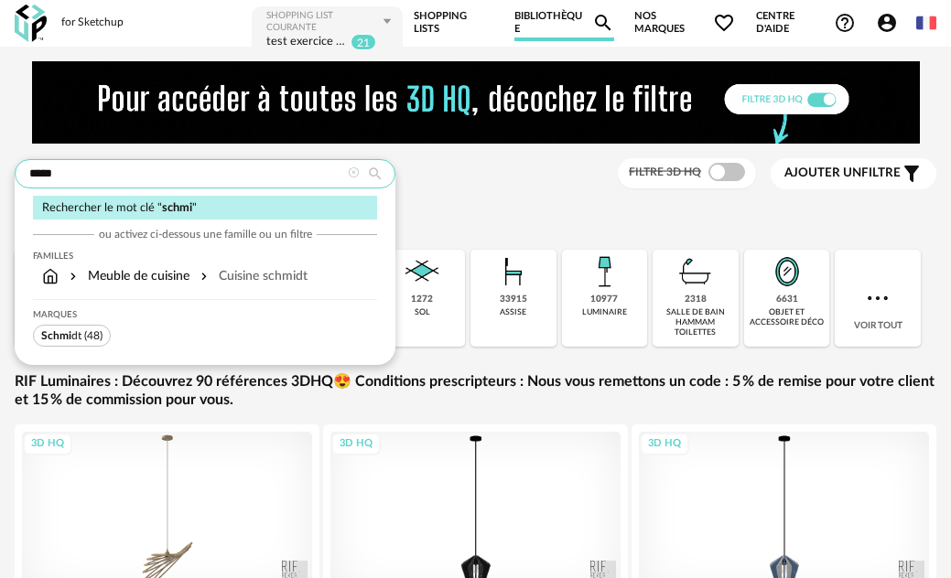
type input "*****"
click at [80, 335] on span "Schmi dt" at bounding box center [61, 335] width 40 height 11
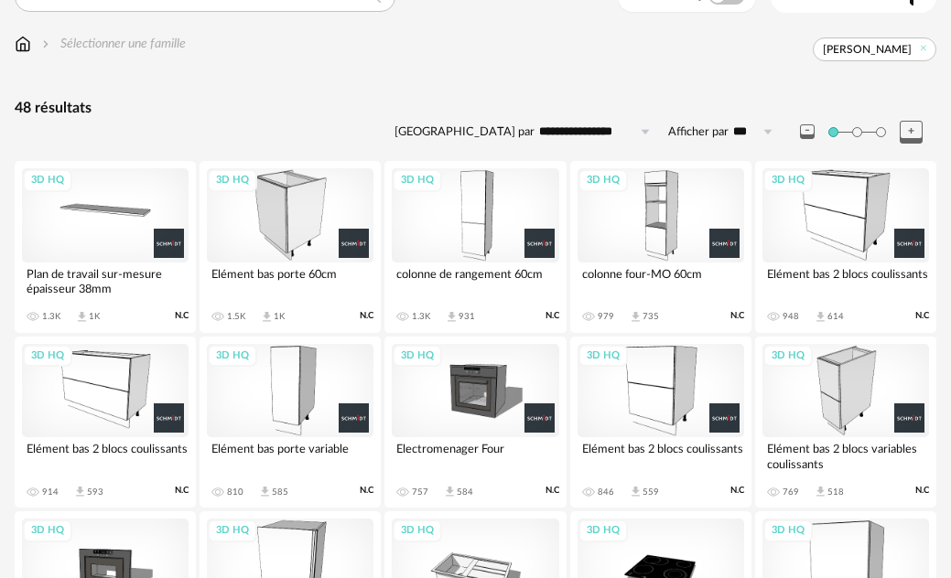
scroll to position [183, 0]
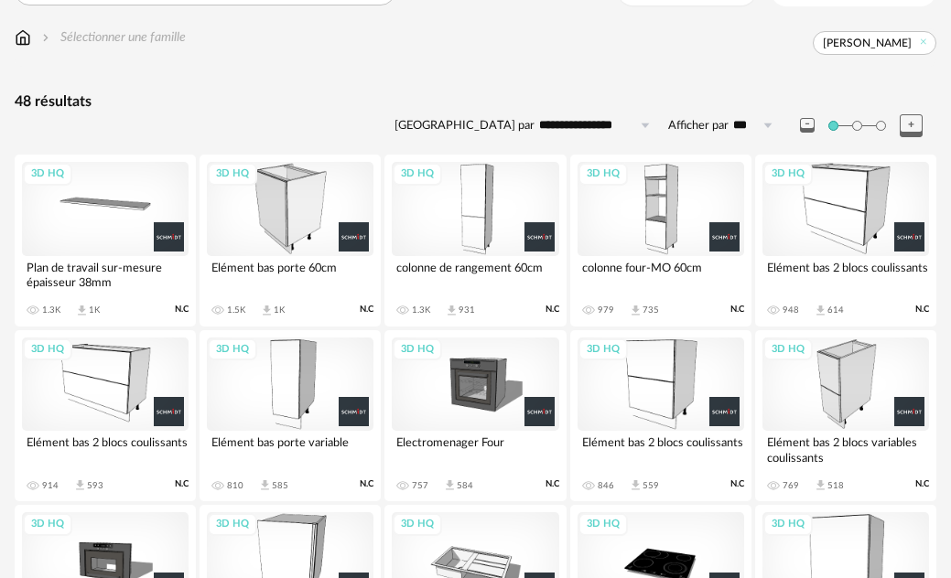
click at [95, 371] on div "3D HQ" at bounding box center [105, 384] width 167 height 93
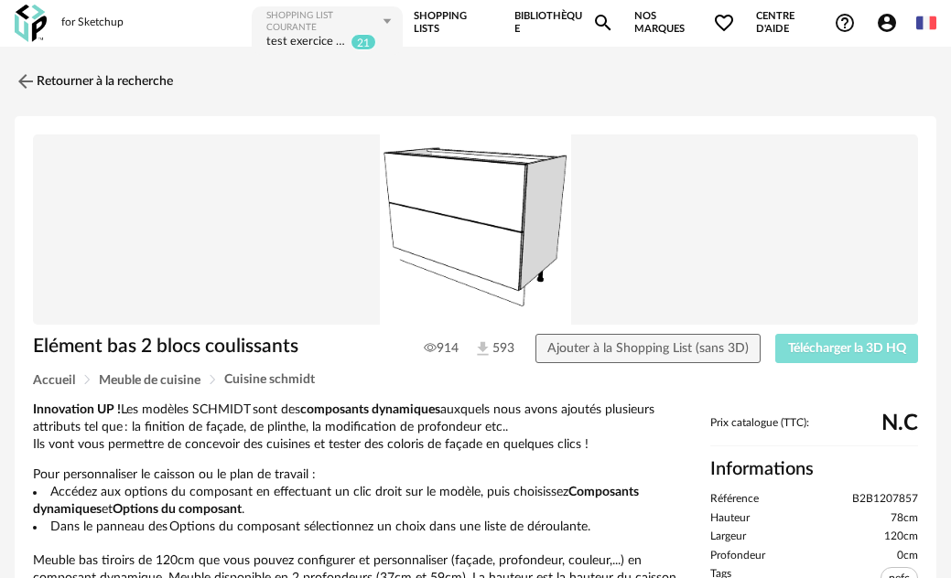
click at [823, 348] on span "Télécharger la 3D HQ" at bounding box center [847, 348] width 118 height 13
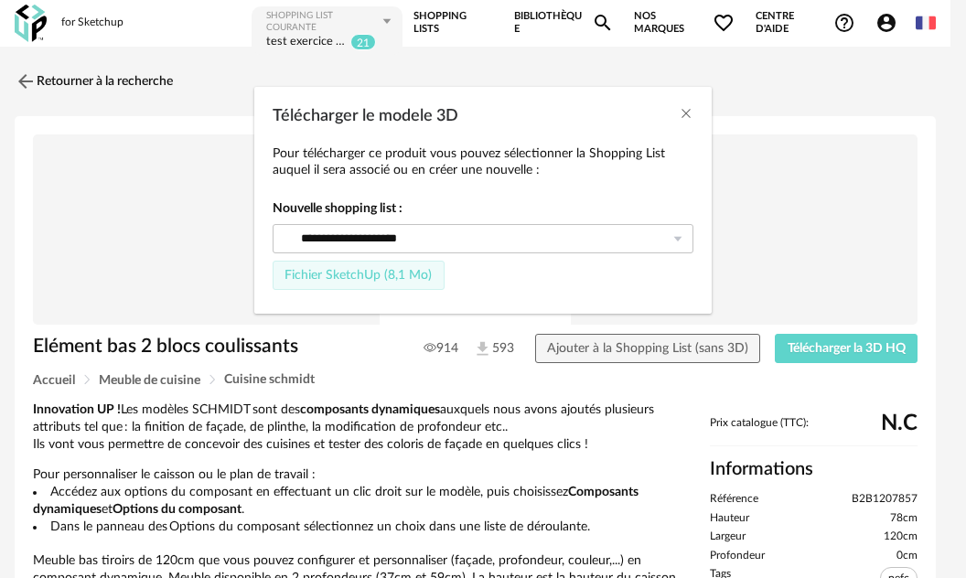
click at [366, 272] on span "Fichier SketchUp (8,1 Mo)" at bounding box center [358, 275] width 147 height 13
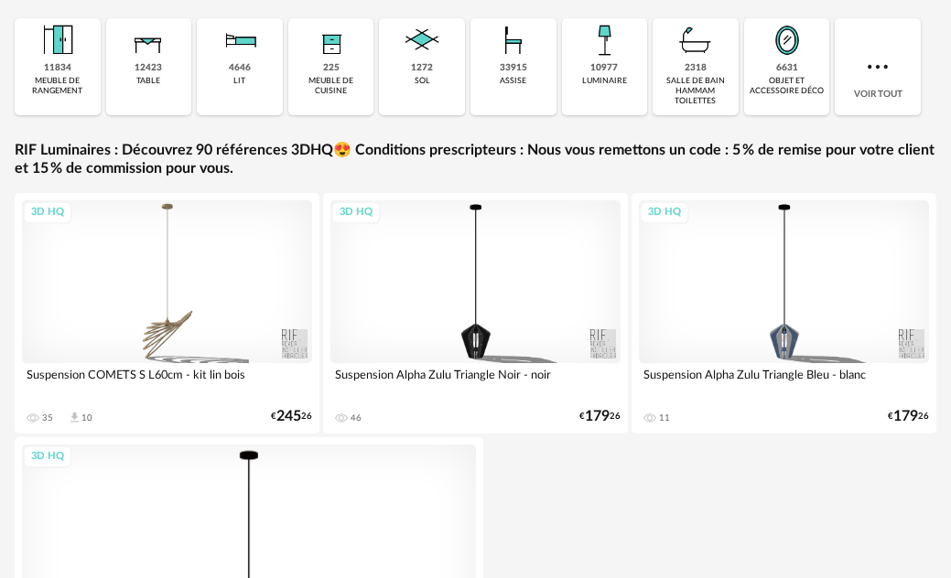
scroll to position [91, 0]
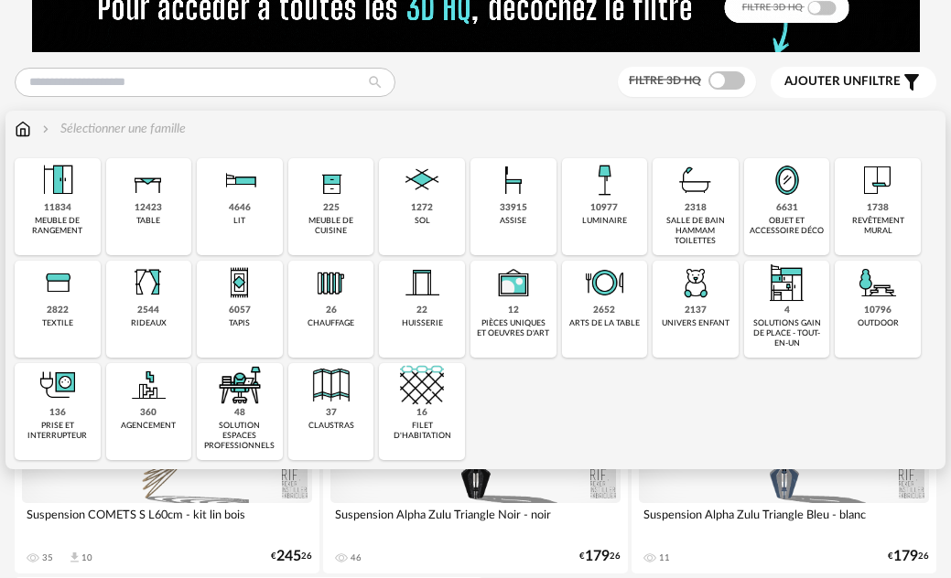
click at [490, 227] on div "33915 assise" at bounding box center [513, 206] width 86 height 97
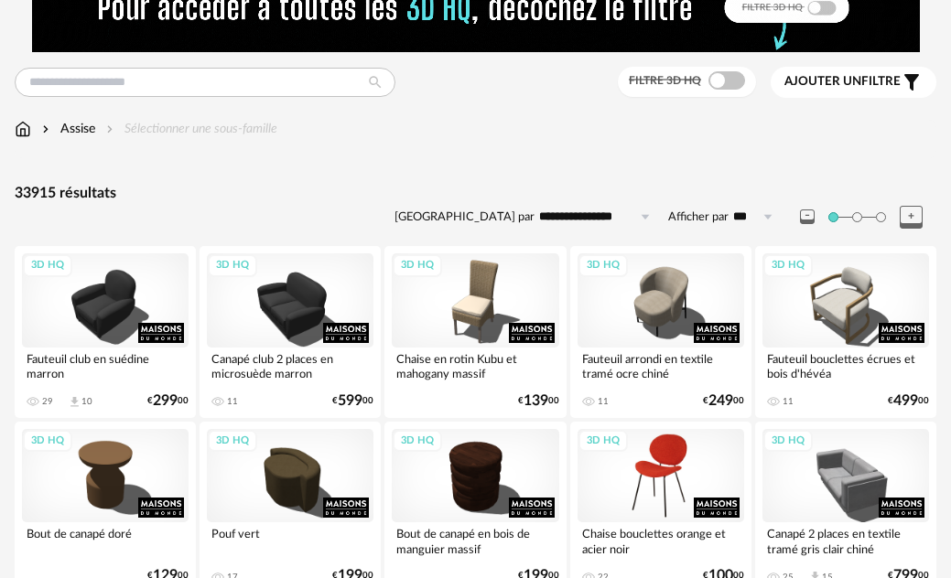
click at [652, 449] on div "3D HQ" at bounding box center [660, 475] width 167 height 93
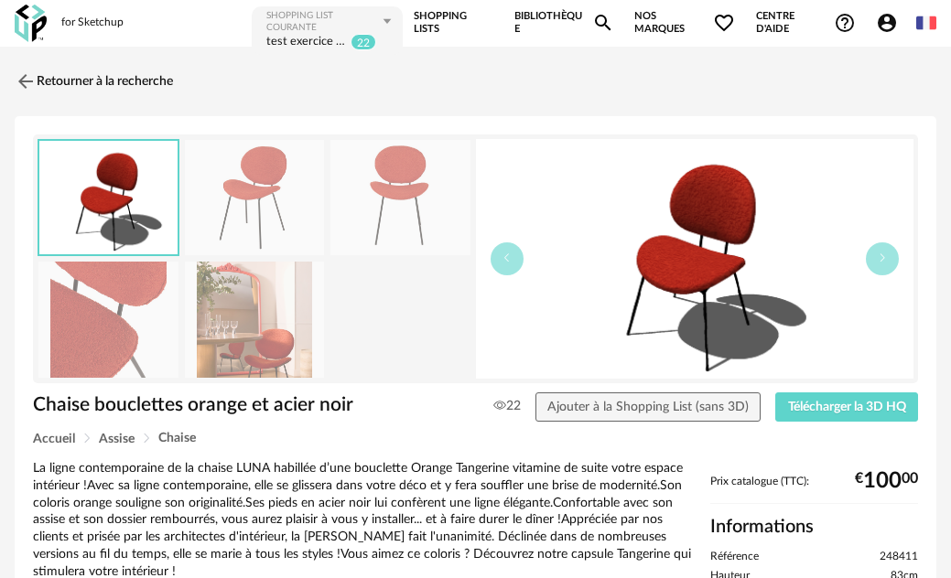
click at [454, 27] on link "Shopping Lists" at bounding box center [454, 23] width 81 height 37
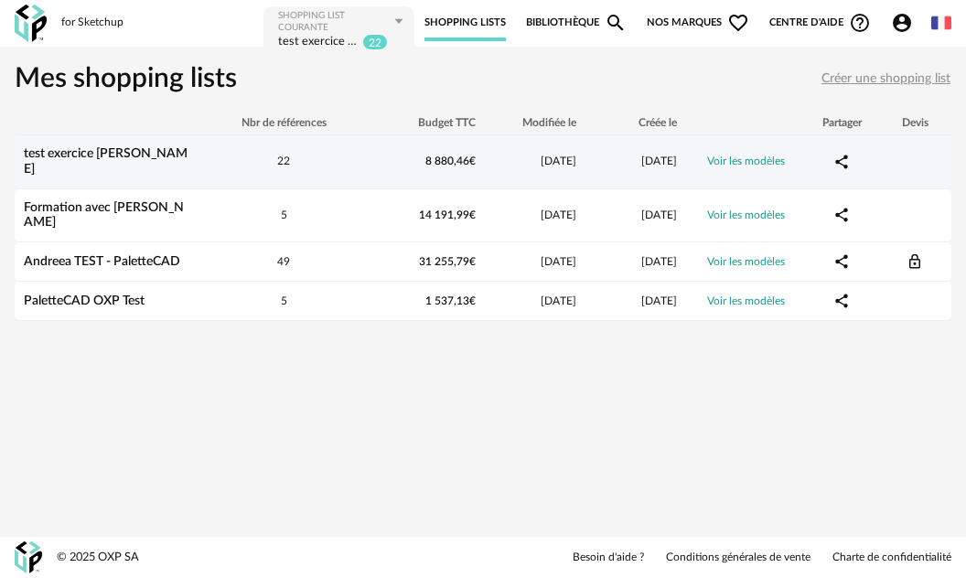
click at [156, 152] on div "test exercice [PERSON_NAME]" at bounding box center [108, 161] width 187 height 31
click at [114, 149] on link "test exercice [PERSON_NAME]" at bounding box center [106, 161] width 164 height 28
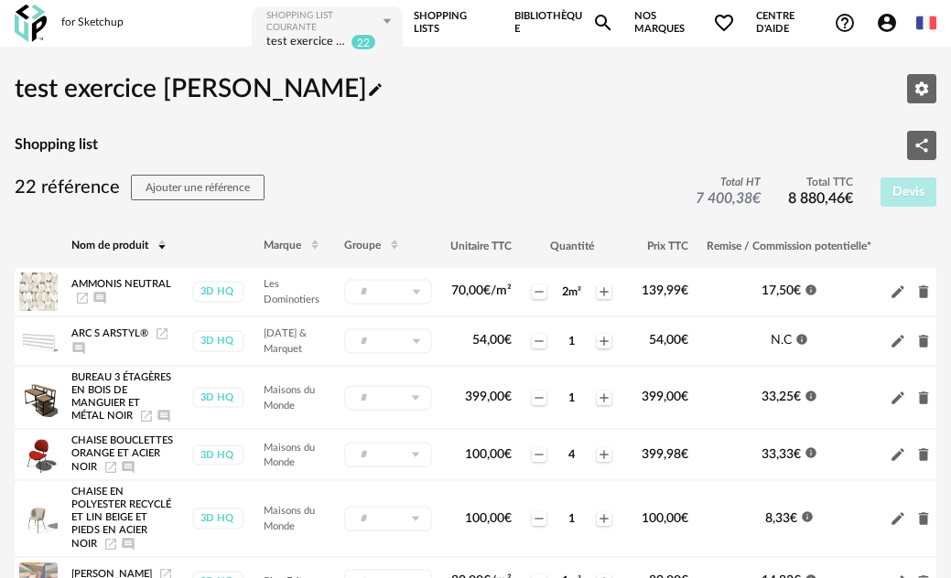
click at [39, 32] on img at bounding box center [31, 24] width 32 height 38
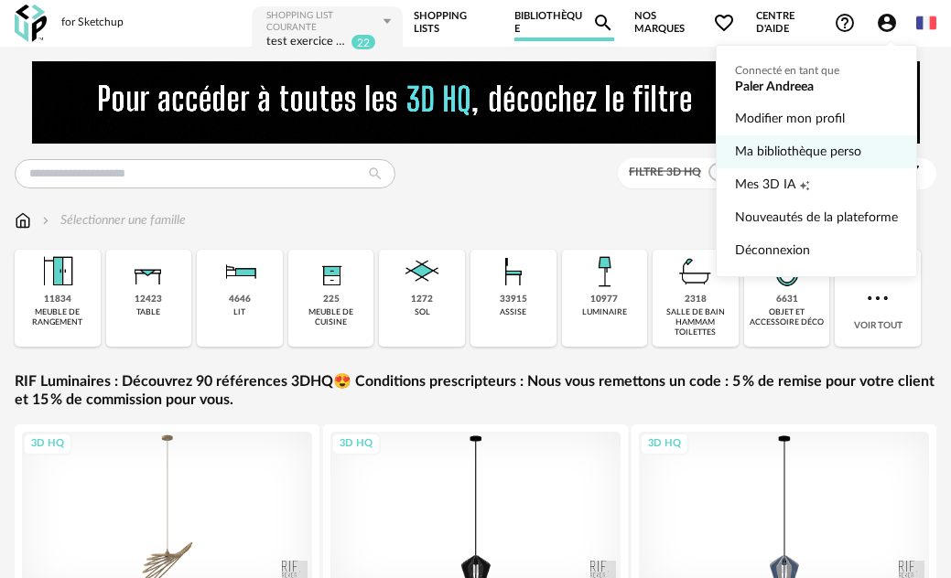
click at [852, 150] on link "Ma bibliothèque perso" at bounding box center [816, 151] width 163 height 33
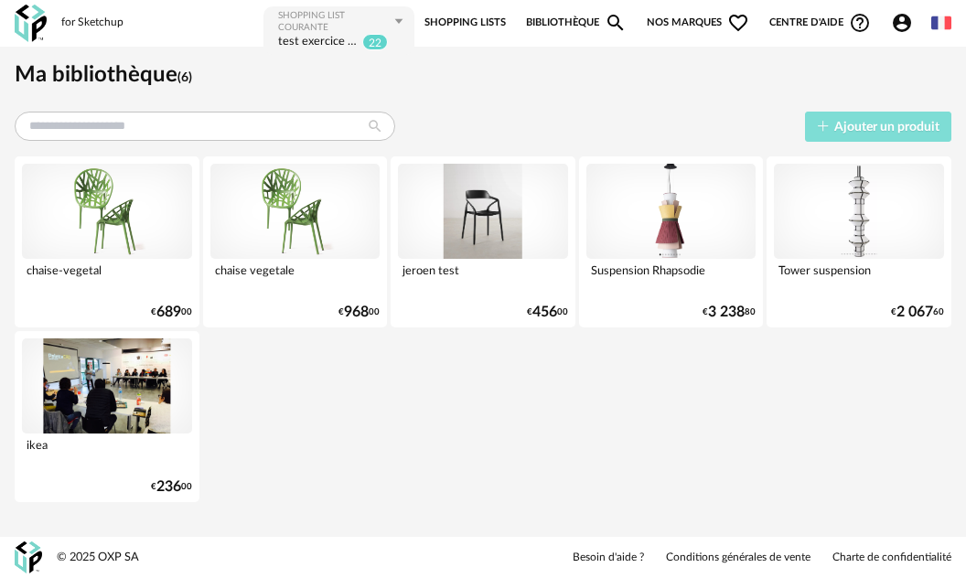
click at [899, 124] on span "Ajouter un produit" at bounding box center [886, 127] width 105 height 13
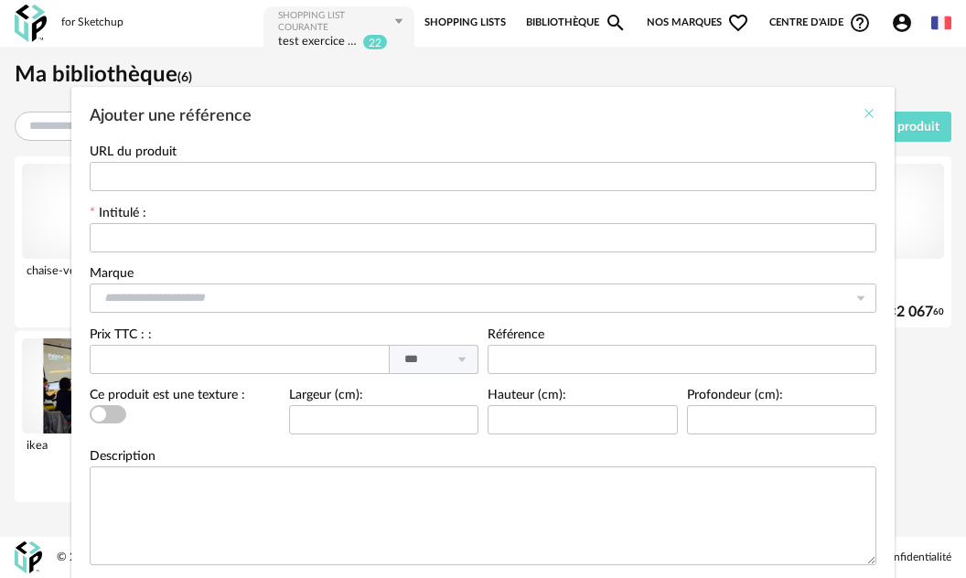
click at [862, 118] on icon "Close" at bounding box center [869, 113] width 15 height 15
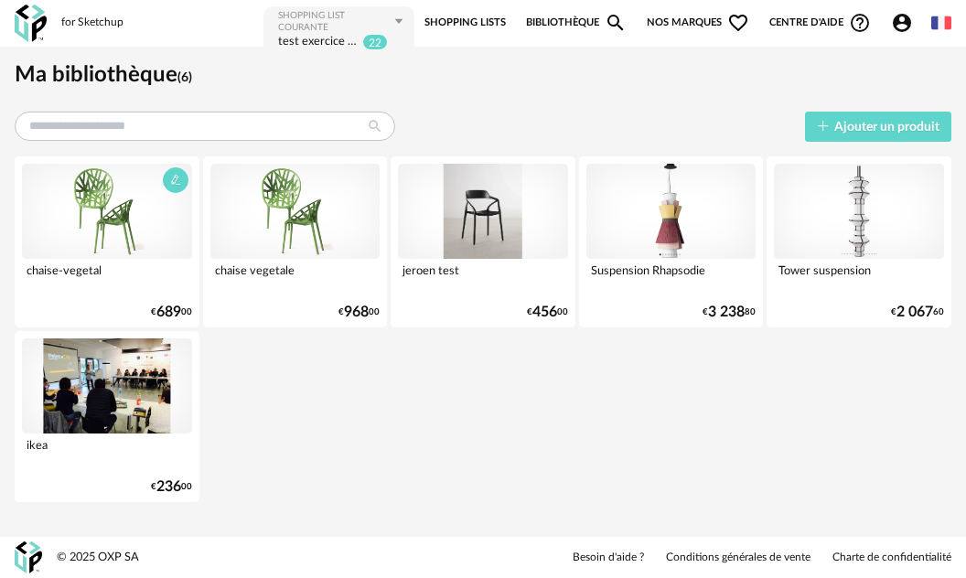
click at [142, 235] on div at bounding box center [107, 211] width 170 height 95
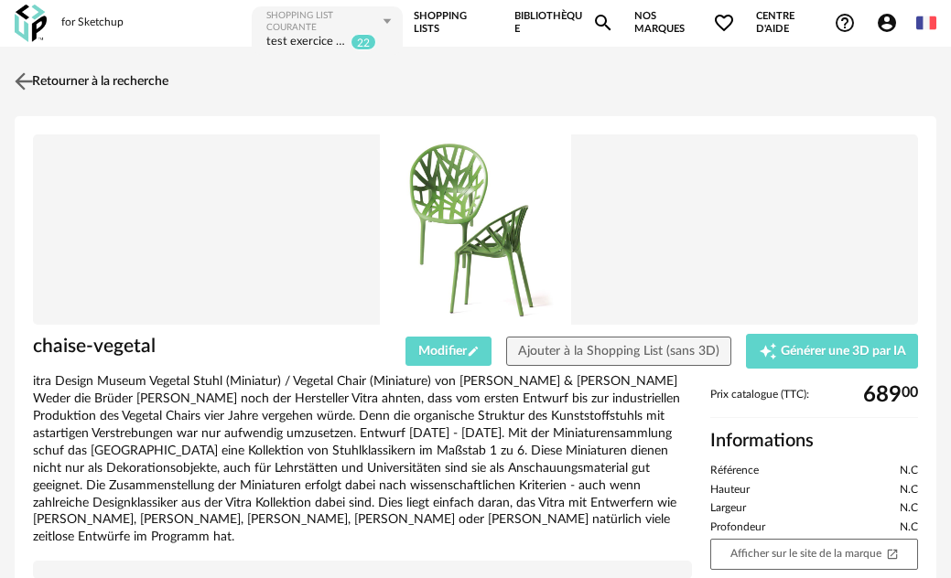
click at [16, 79] on img at bounding box center [24, 81] width 27 height 27
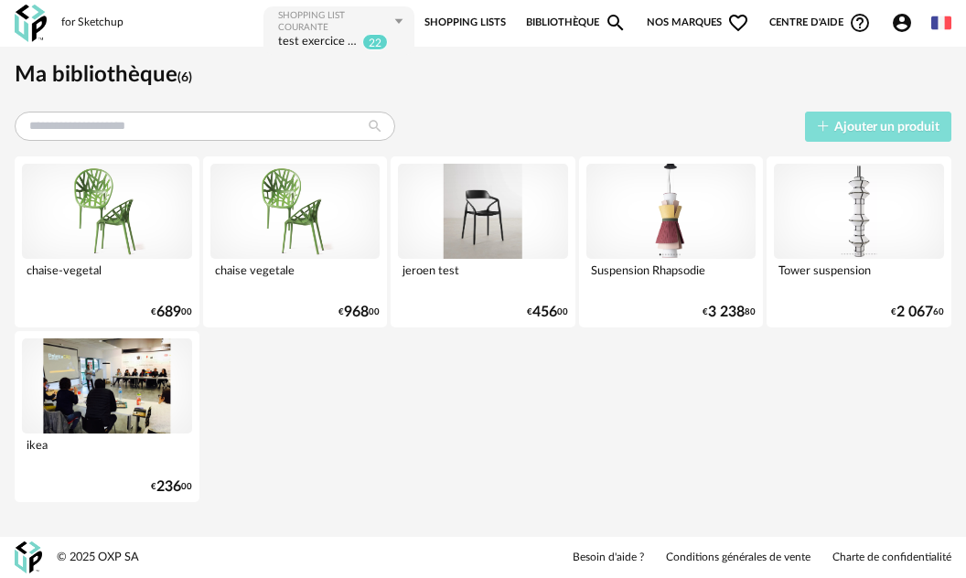
click at [866, 131] on span "Ajouter un produit" at bounding box center [886, 127] width 105 height 13
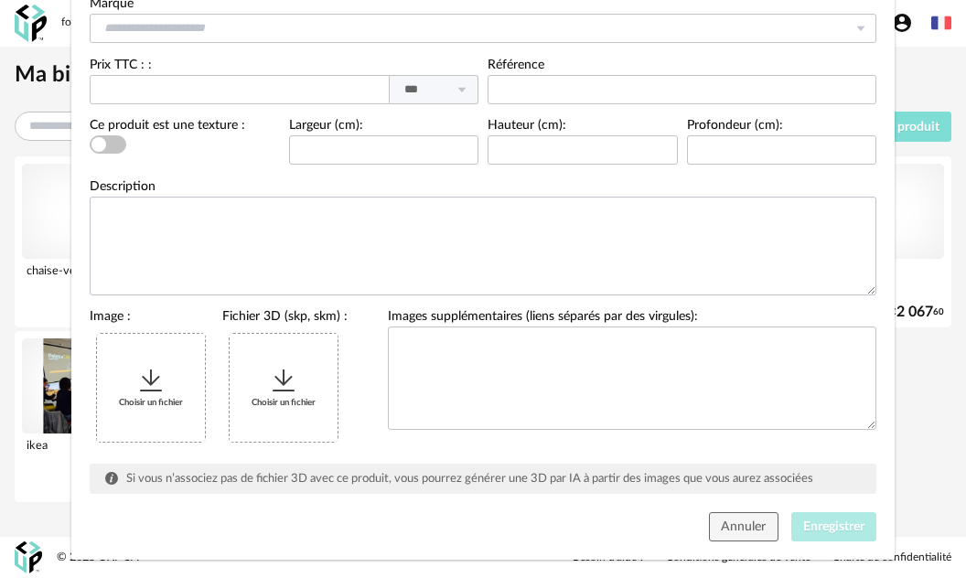
scroll to position [297, 0]
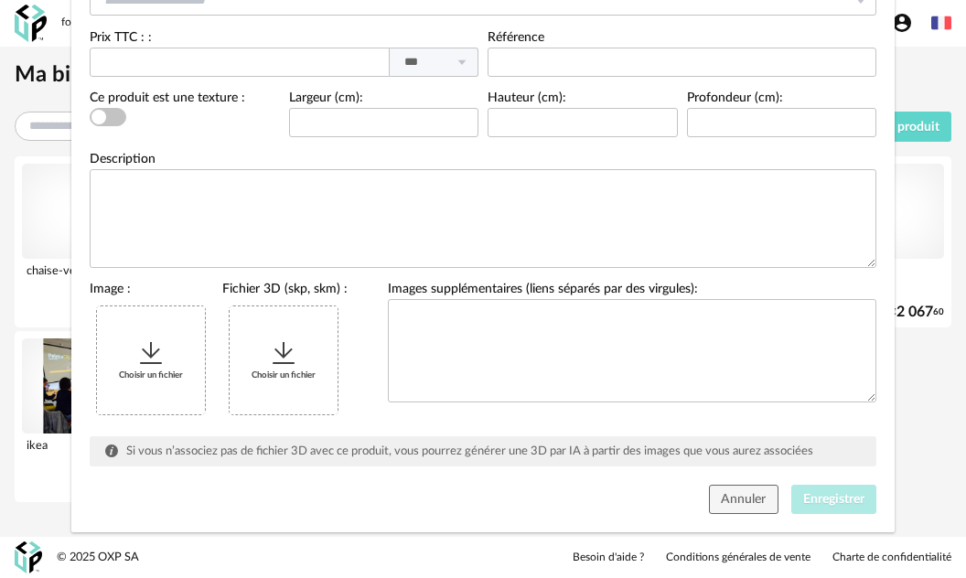
click at [124, 340] on div "Choisir un fichier" at bounding box center [151, 361] width 108 height 108
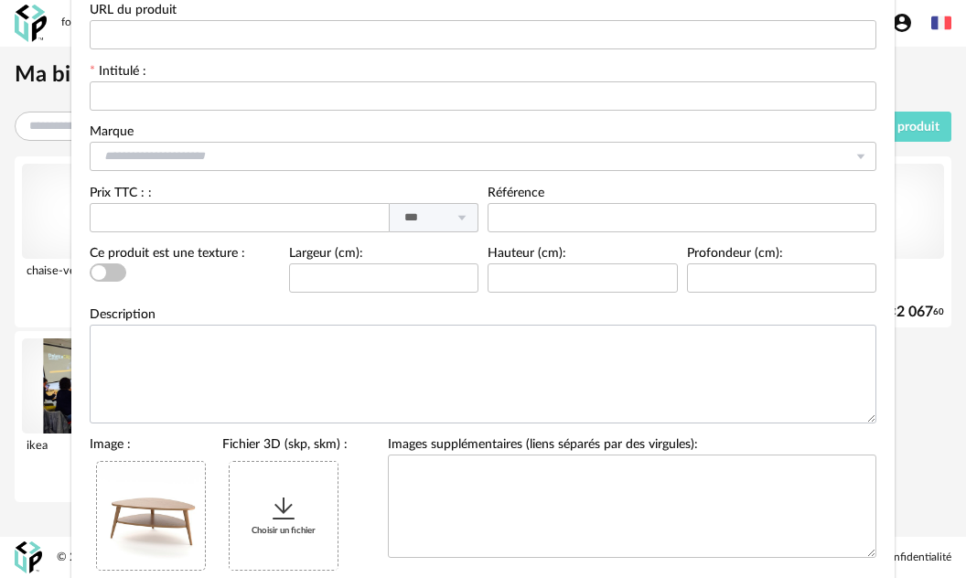
scroll to position [114, 0]
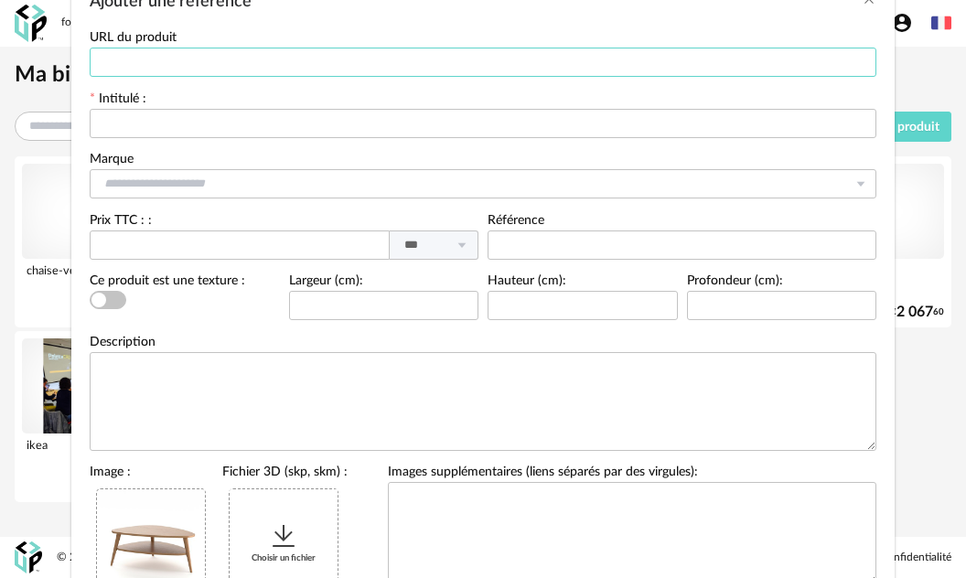
click at [149, 60] on input "Ajouter une référence" at bounding box center [483, 62] width 787 height 29
click at [137, 118] on input "Ajouter une référence" at bounding box center [483, 123] width 787 height 29
click at [113, 184] on input "Ajouter une référence" at bounding box center [483, 183] width 787 height 29
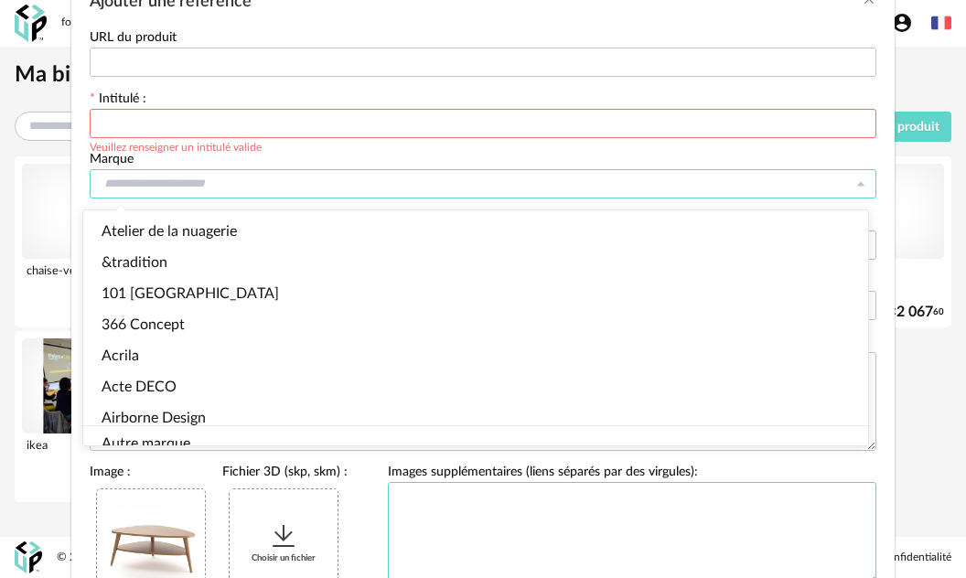
click at [562, 527] on textarea "Ajouter une référence" at bounding box center [632, 533] width 489 height 103
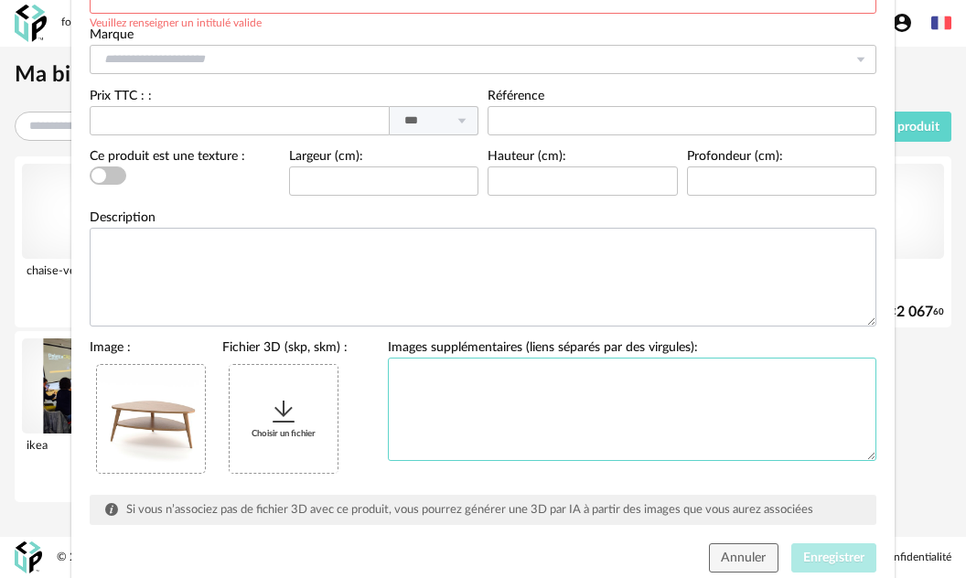
scroll to position [297, 0]
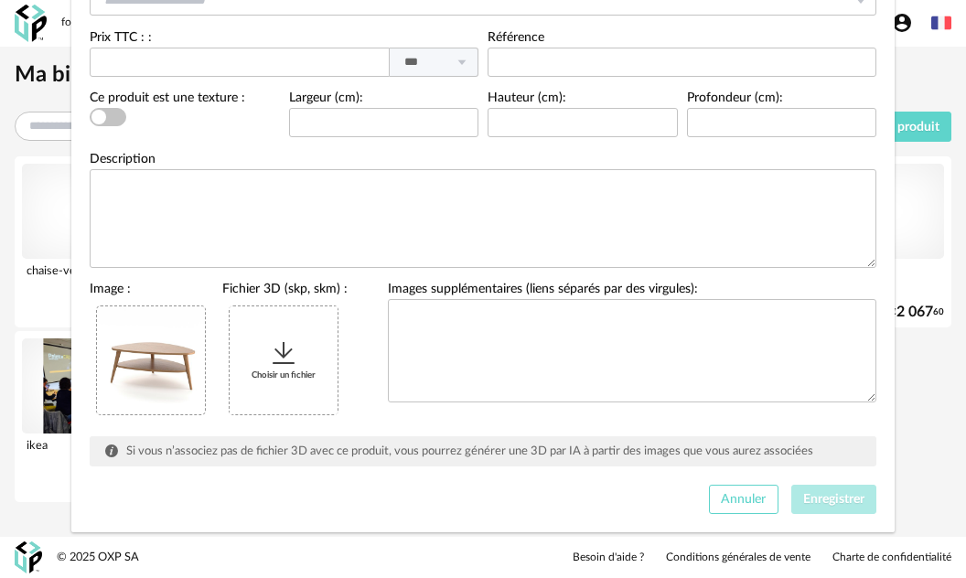
click at [750, 500] on span "Annuler" at bounding box center [743, 499] width 45 height 13
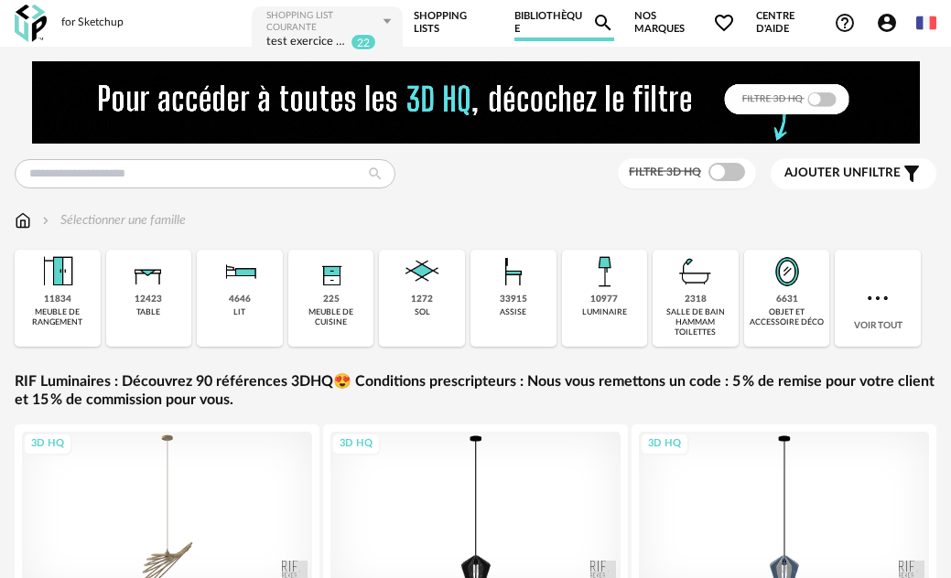
click at [325, 34] on div "test exercice [PERSON_NAME]" at bounding box center [306, 42] width 81 height 17
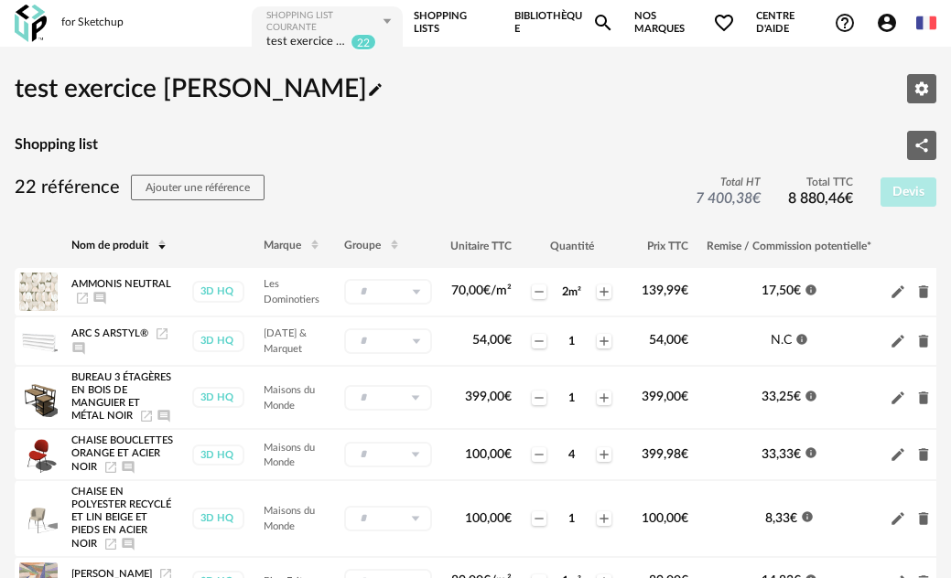
click at [885, 26] on icon "Account Circle icon" at bounding box center [887, 23] width 22 height 22
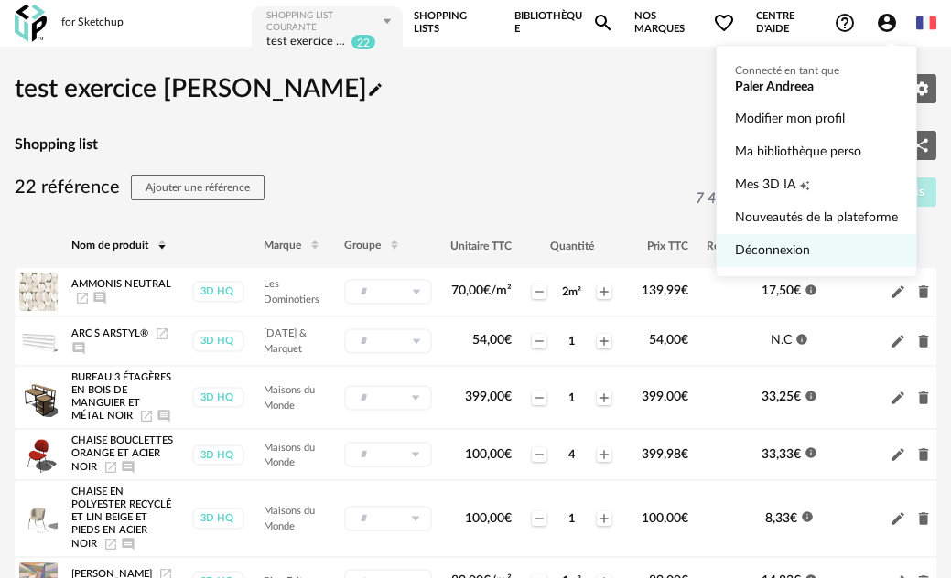
click at [787, 248] on link "Déconnexion" at bounding box center [816, 250] width 163 height 33
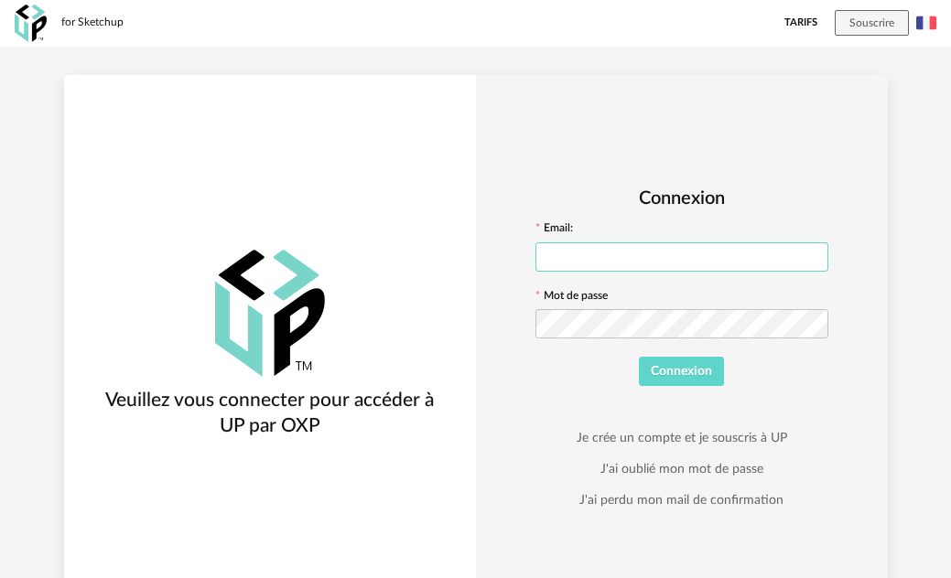
click at [638, 255] on input "text" at bounding box center [681, 256] width 293 height 29
type input "**********"
click at [639, 357] on button "Connexion" at bounding box center [682, 371] width 86 height 29
